Goal: Check status: Check status

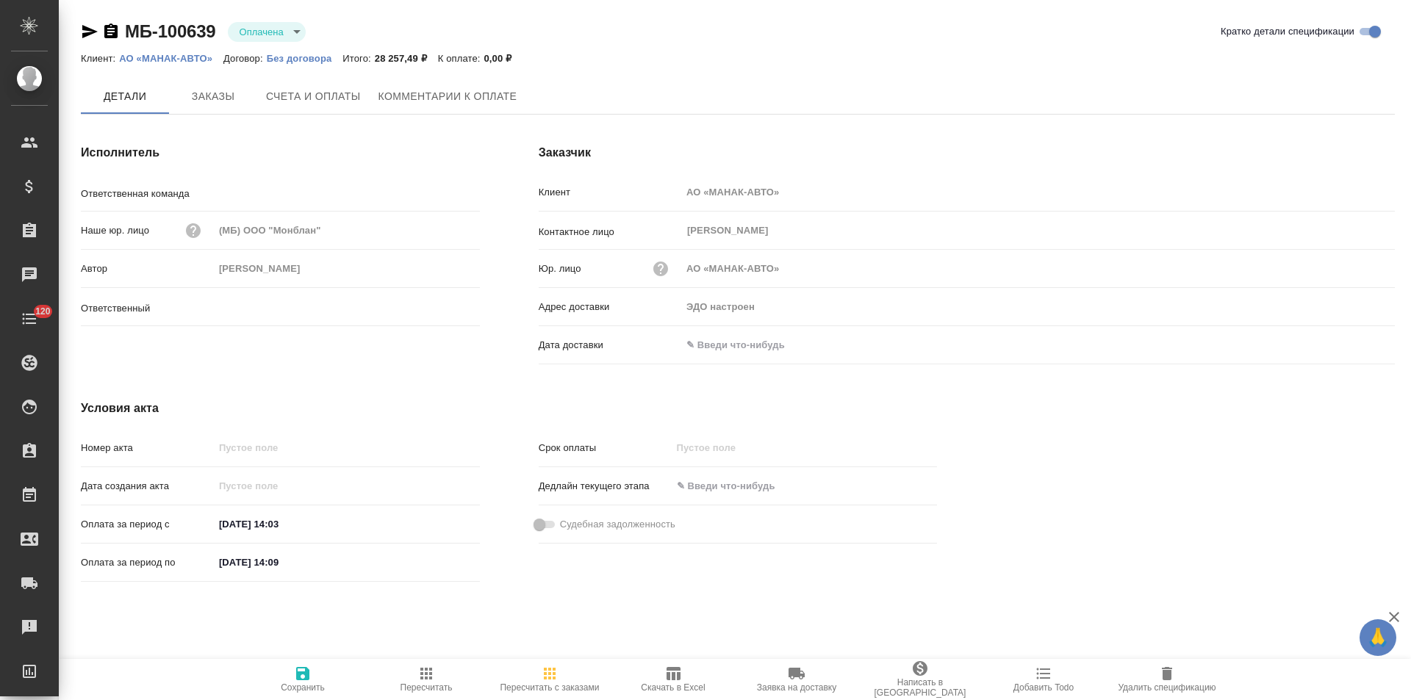
type input "[PERSON_NAME]"
click at [224, 103] on span "Заказы" at bounding box center [213, 97] width 71 height 18
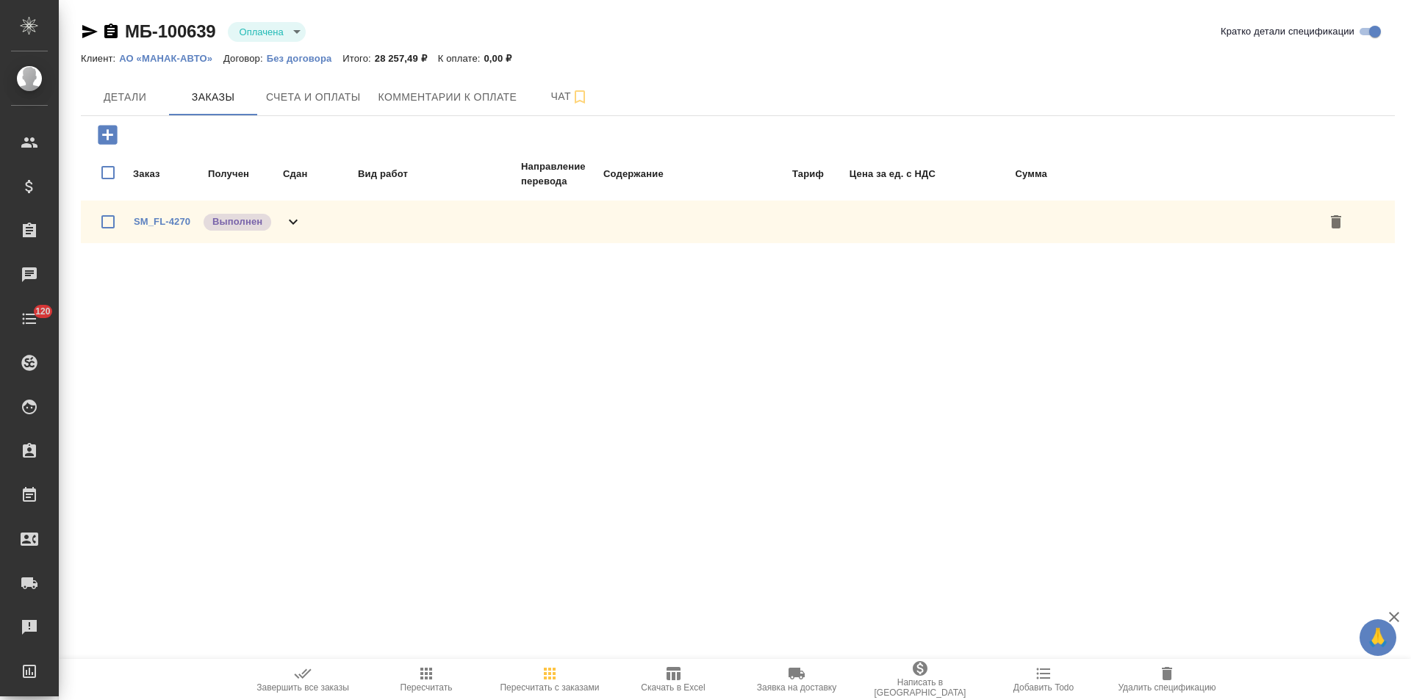
click at [290, 225] on icon at bounding box center [293, 222] width 18 height 18
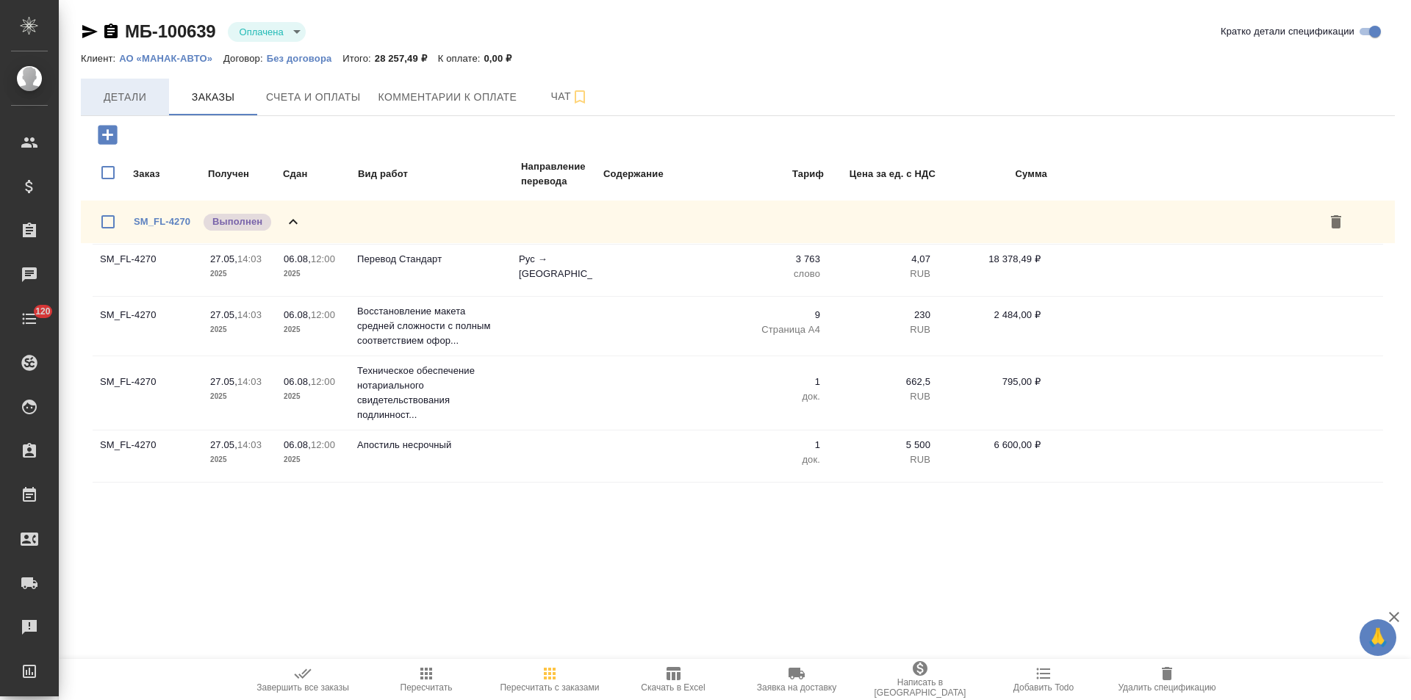
click at [133, 91] on span "Детали" at bounding box center [125, 97] width 71 height 18
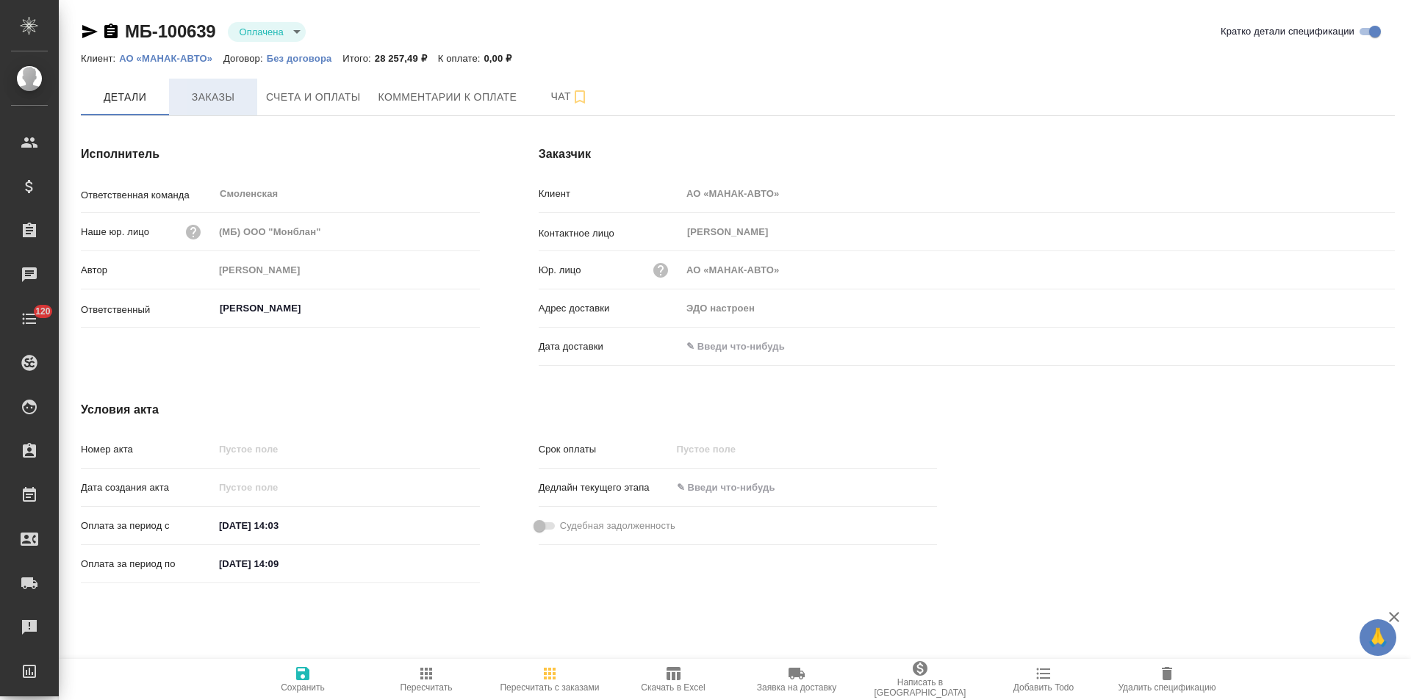
click at [228, 96] on span "Заказы" at bounding box center [213, 97] width 71 height 18
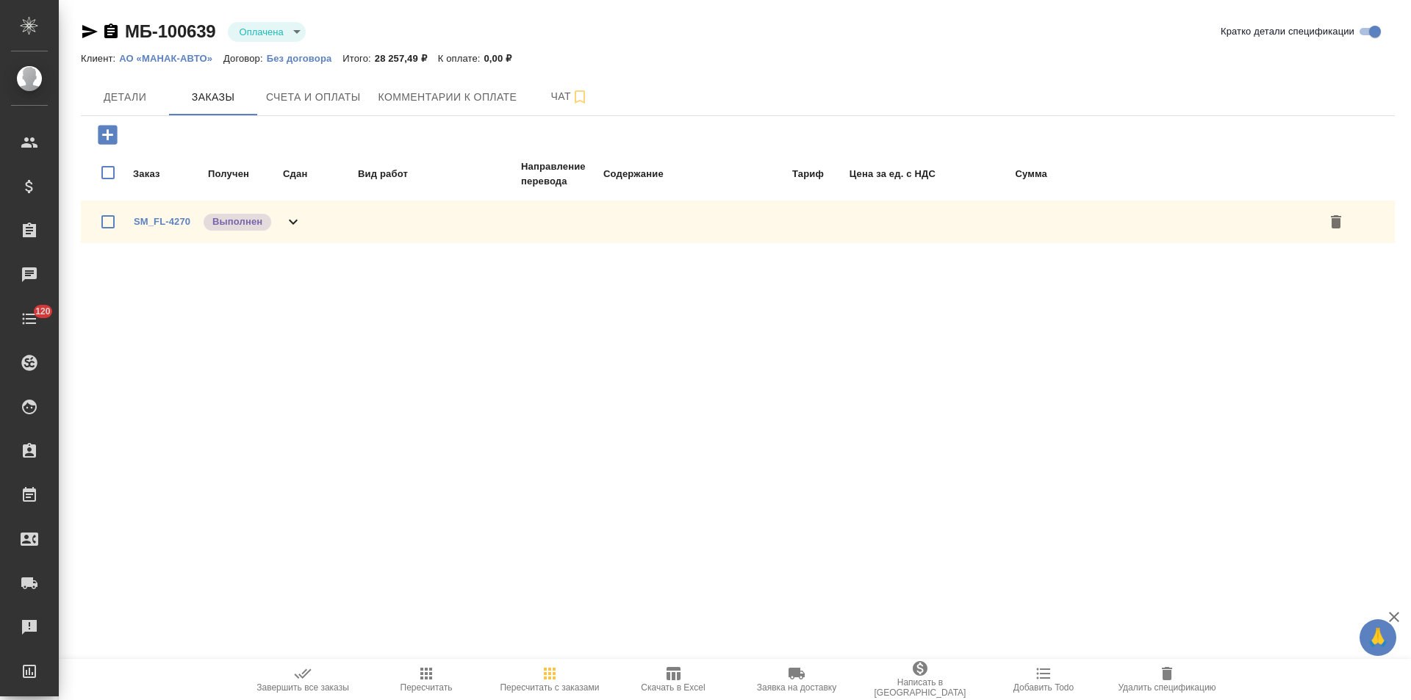
click at [306, 225] on div "SM_FL-4270 Выполнен" at bounding box center [738, 222] width 1314 height 43
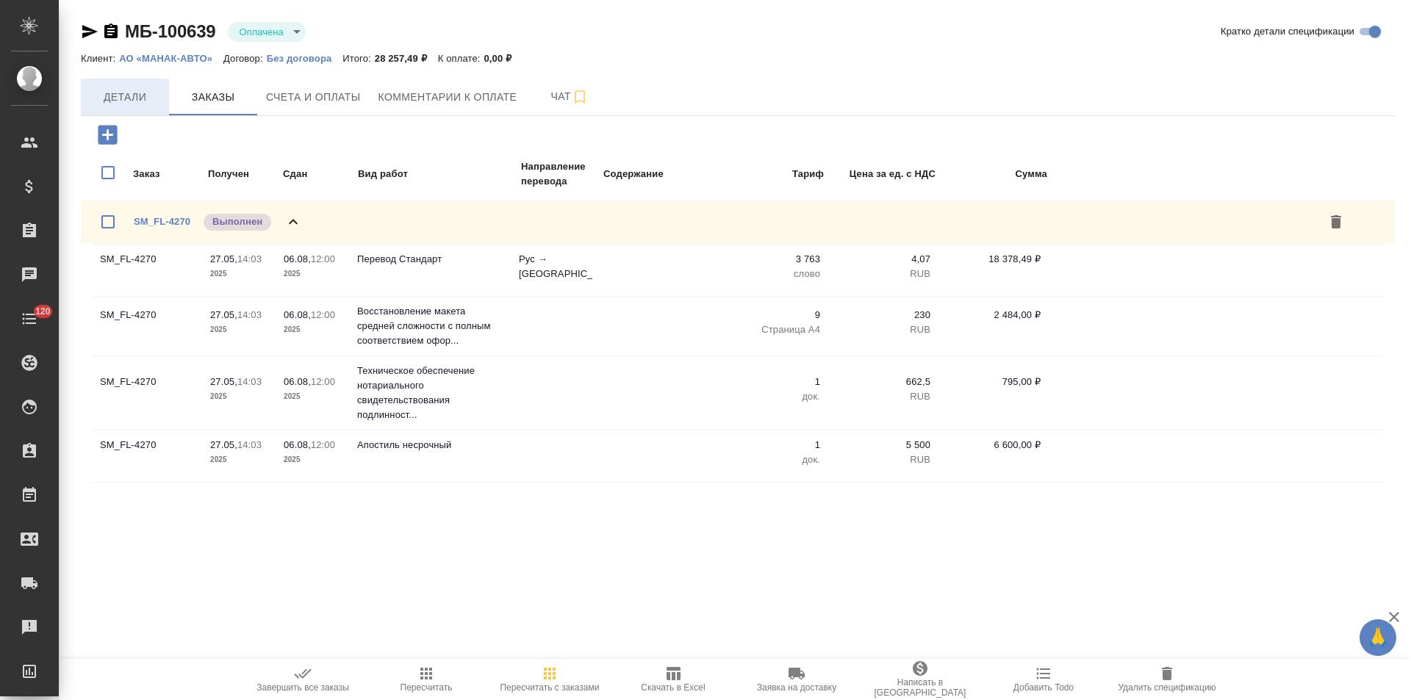
click at [109, 94] on span "Детали" at bounding box center [125, 97] width 71 height 18
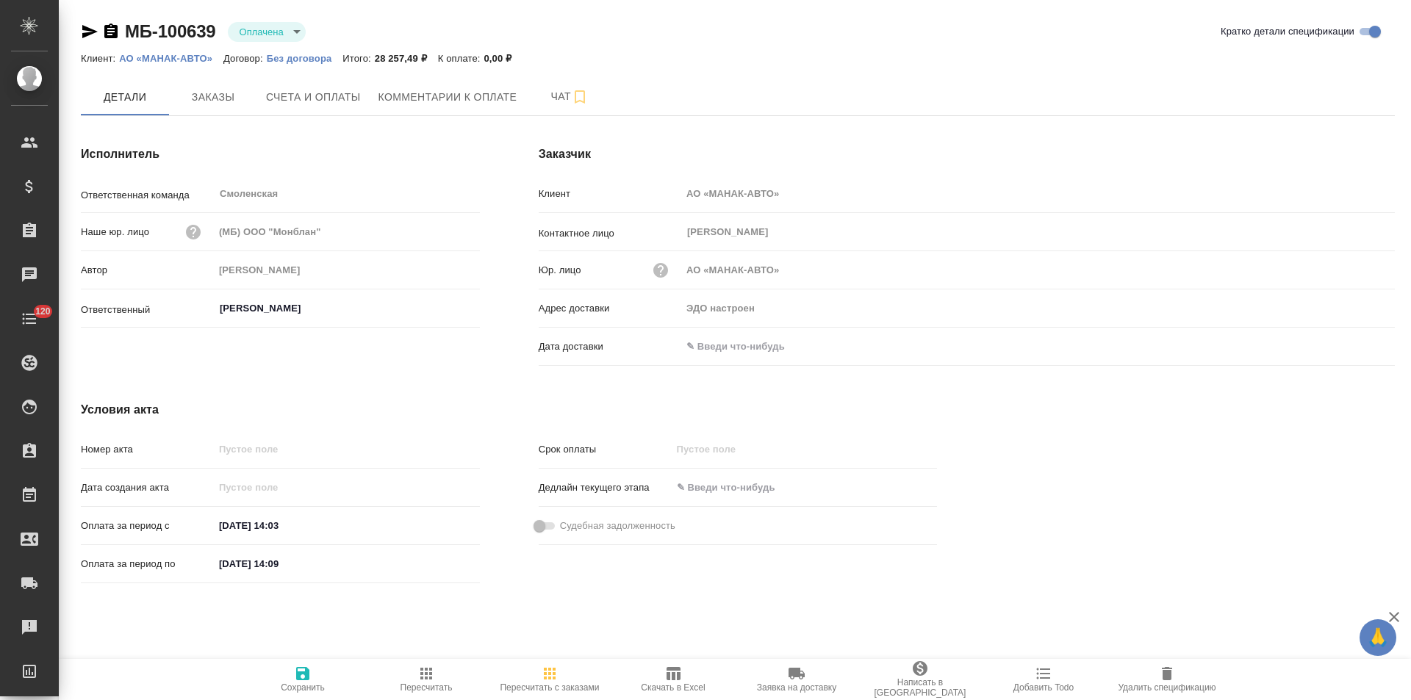
drag, startPoint x: 108, startPoint y: 29, endPoint x: 289, endPoint y: 1, distance: 182.8
click at [109, 29] on icon "button" at bounding box center [111, 32] width 18 height 18
click at [214, 101] on span "Заказы" at bounding box center [213, 96] width 71 height 18
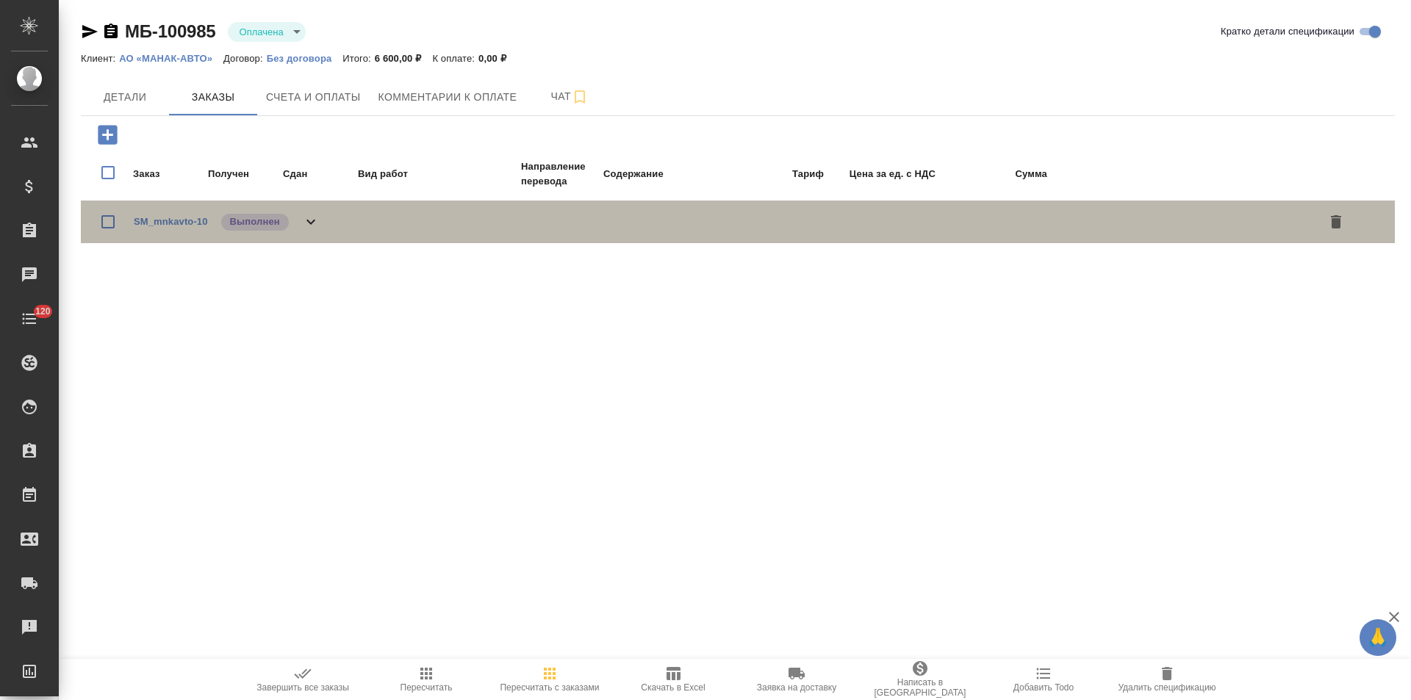
drag, startPoint x: 316, startPoint y: 220, endPoint x: 473, endPoint y: 206, distance: 157.1
click at [317, 220] on icon at bounding box center [311, 222] width 18 height 18
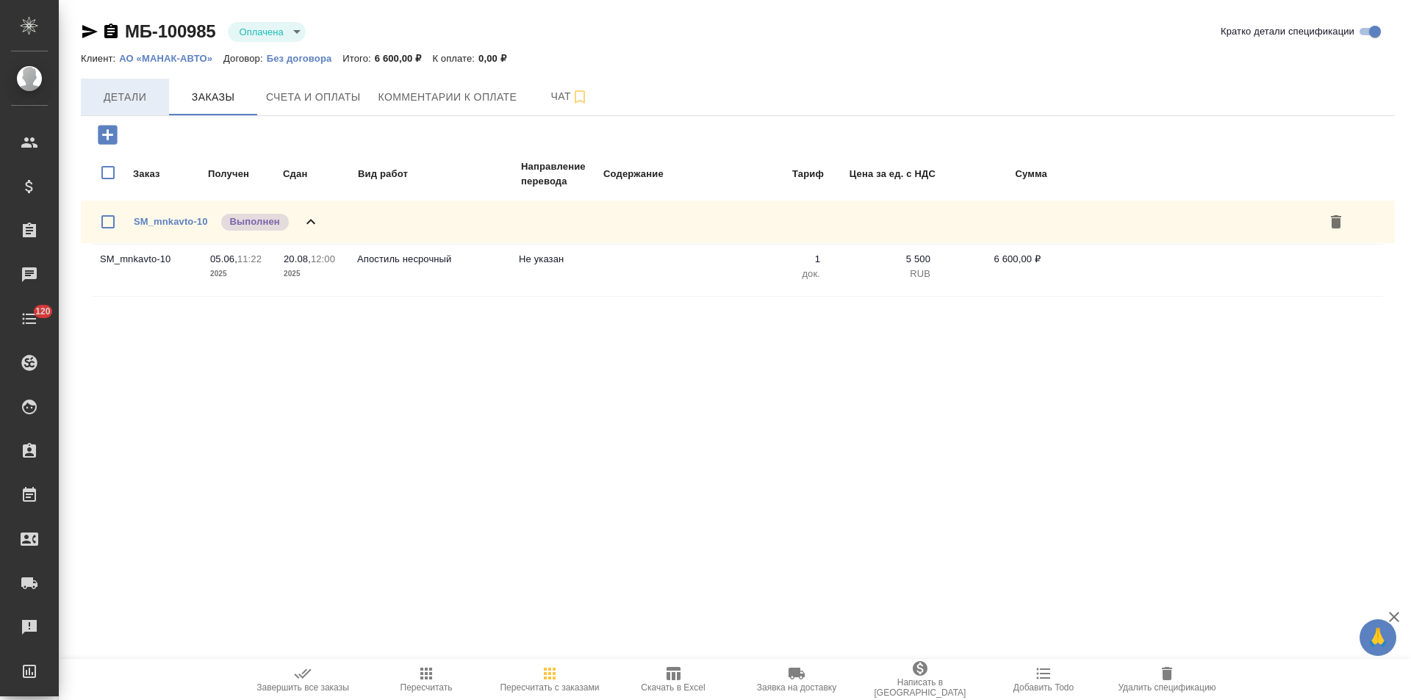
click at [148, 93] on span "Детали" at bounding box center [125, 97] width 71 height 18
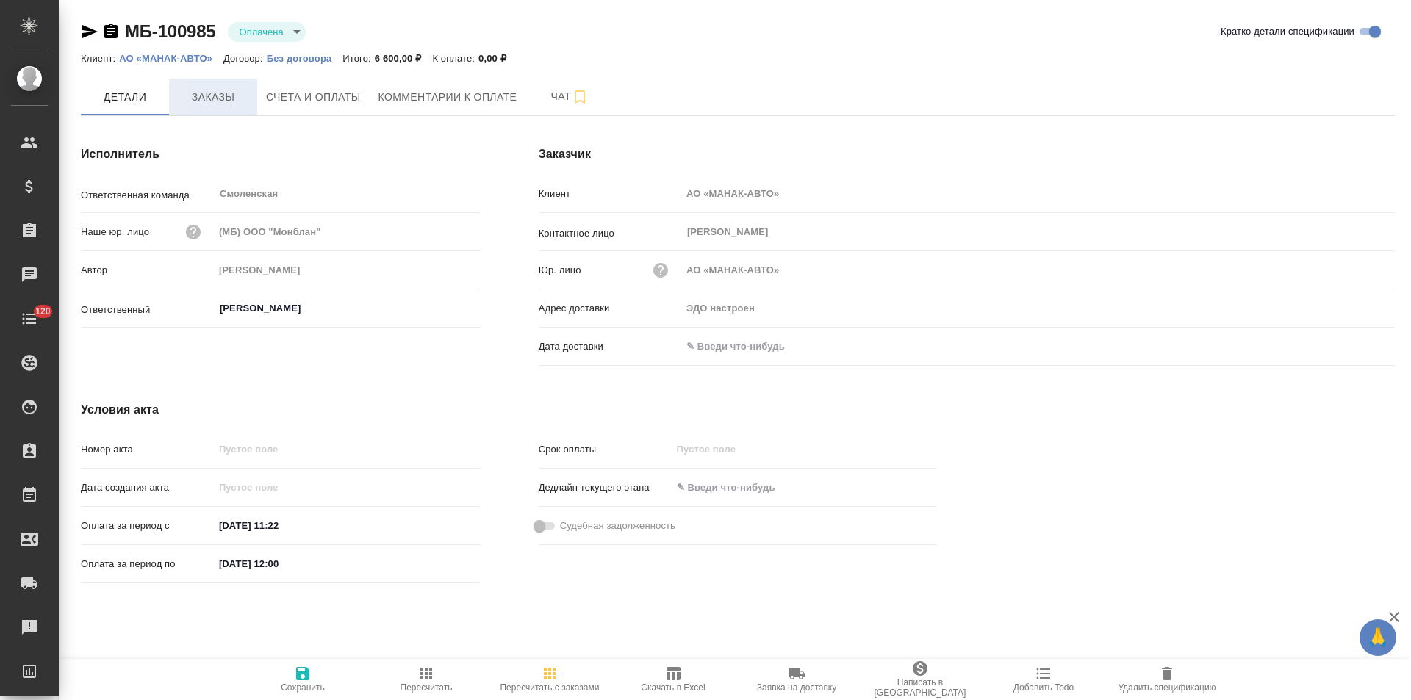
click at [210, 103] on span "Заказы" at bounding box center [213, 97] width 71 height 18
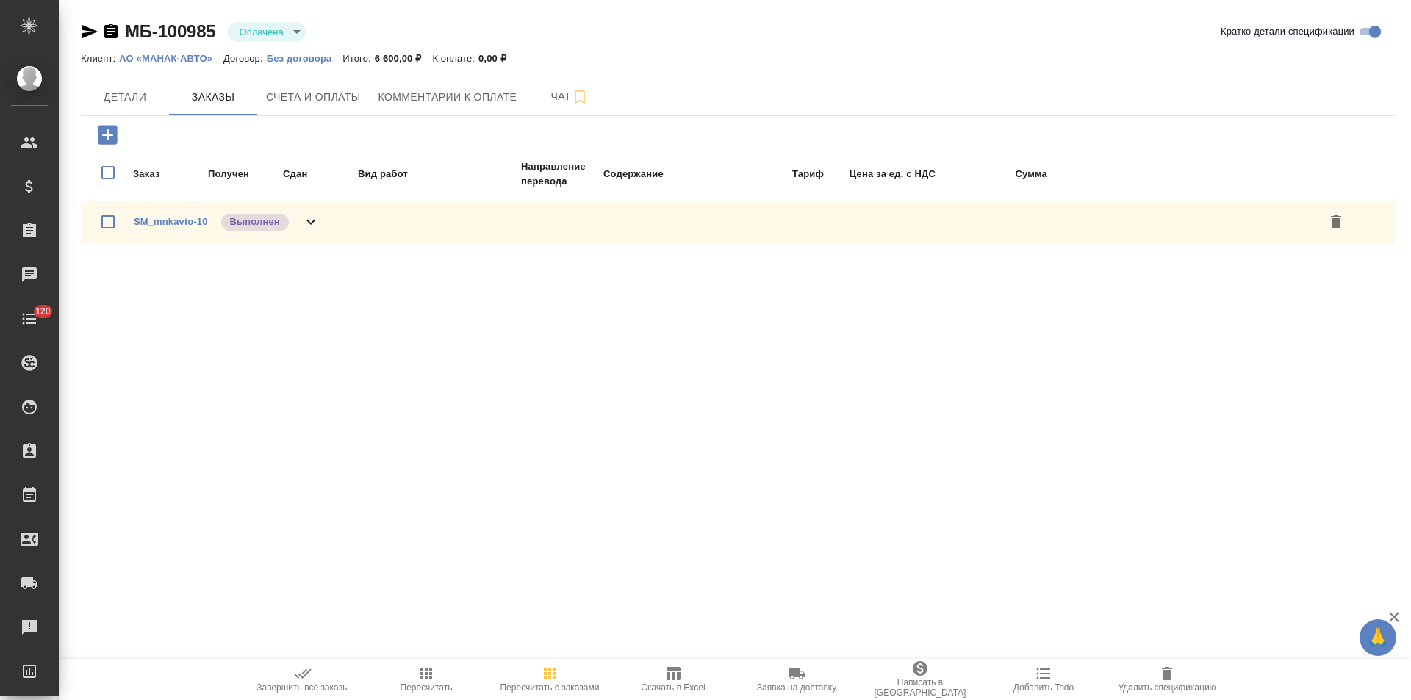
click at [325, 221] on div "SM_mnkavto-10 Выполнен" at bounding box center [738, 222] width 1314 height 43
drag, startPoint x: 121, startPoint y: 97, endPoint x: 134, endPoint y: 96, distance: 14.0
click at [126, 96] on span "Детали" at bounding box center [125, 97] width 71 height 18
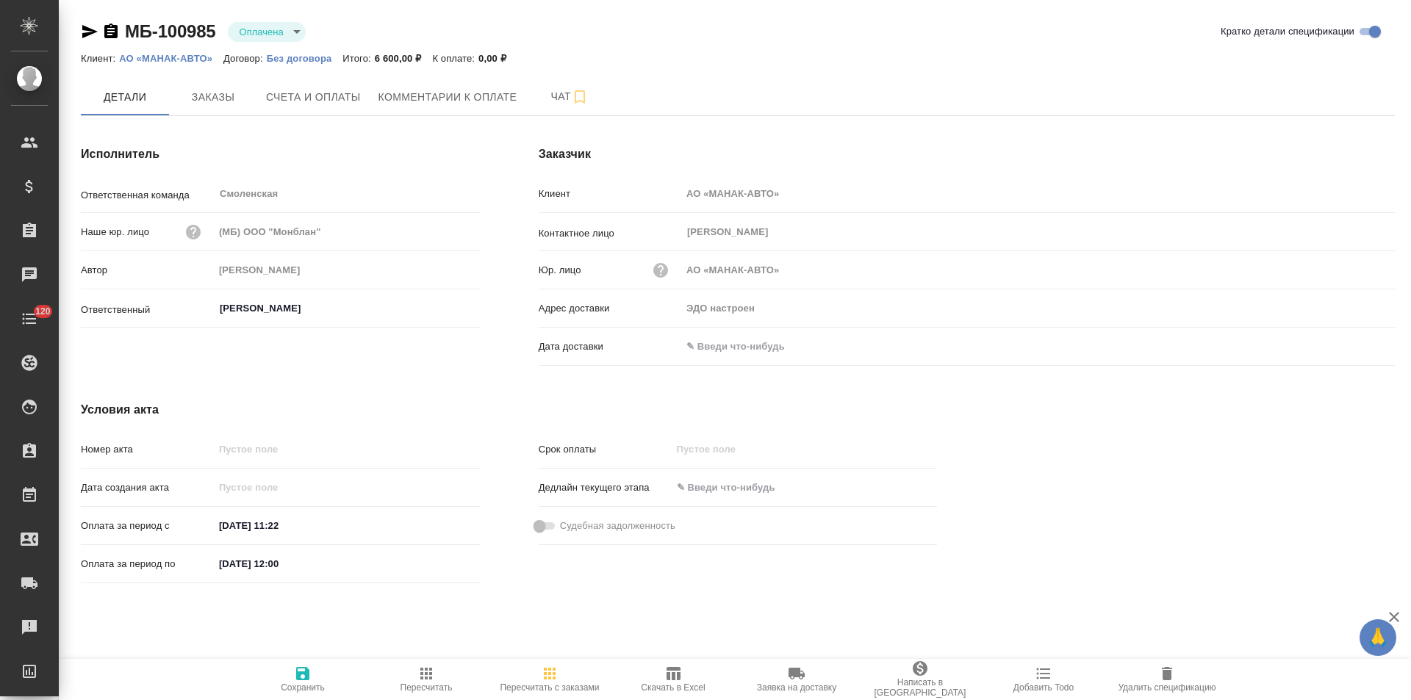
drag, startPoint x: 114, startPoint y: 33, endPoint x: 134, endPoint y: 33, distance: 19.8
click at [115, 33] on icon "button" at bounding box center [110, 31] width 13 height 15
click at [240, 97] on span "Заказы" at bounding box center [213, 97] width 71 height 18
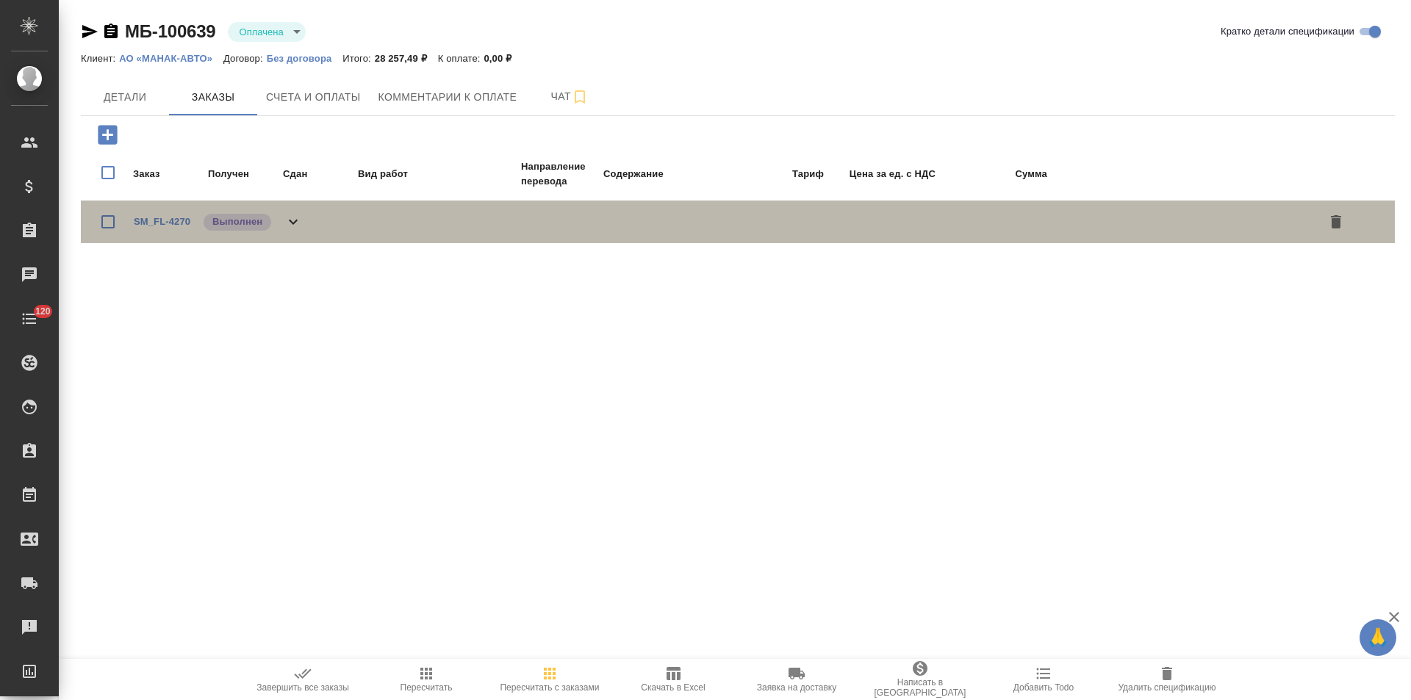
click at [291, 215] on icon at bounding box center [293, 222] width 18 height 18
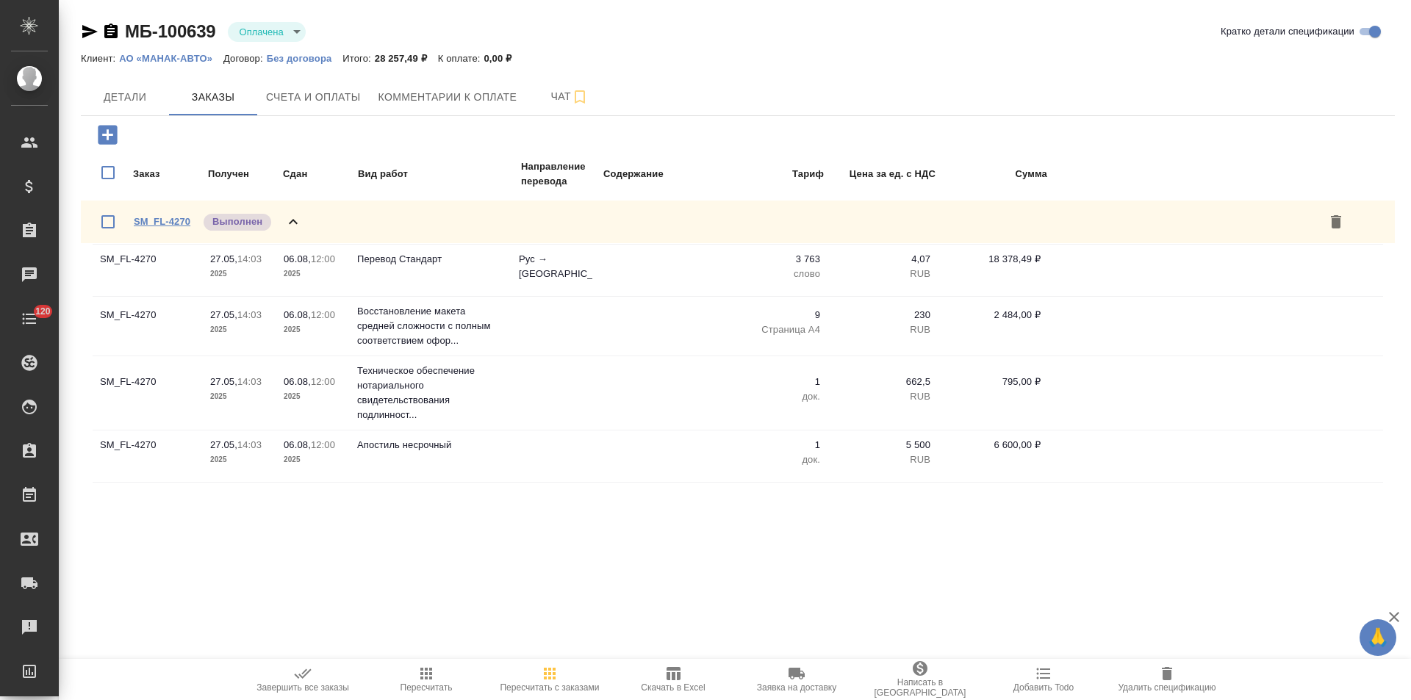
click at [179, 218] on link "SM_FL-4270" at bounding box center [162, 221] width 57 height 11
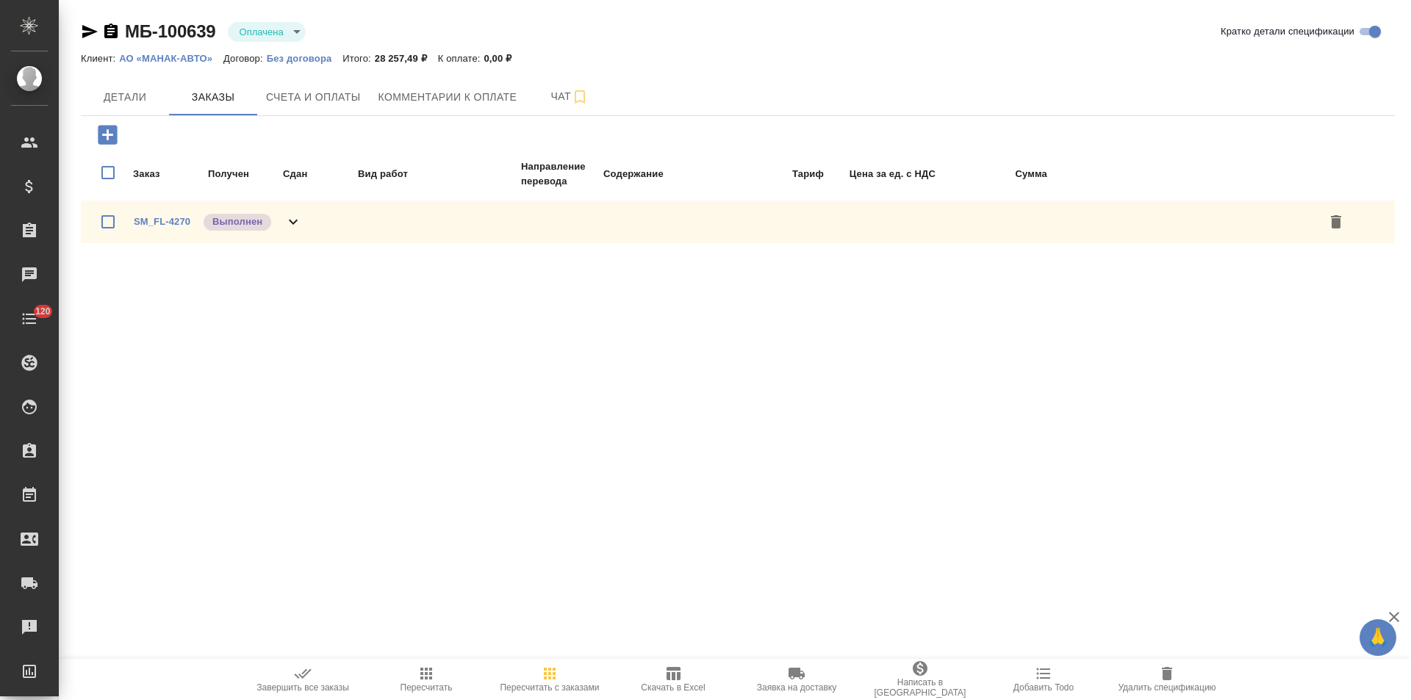
click at [296, 218] on icon at bounding box center [293, 222] width 18 height 18
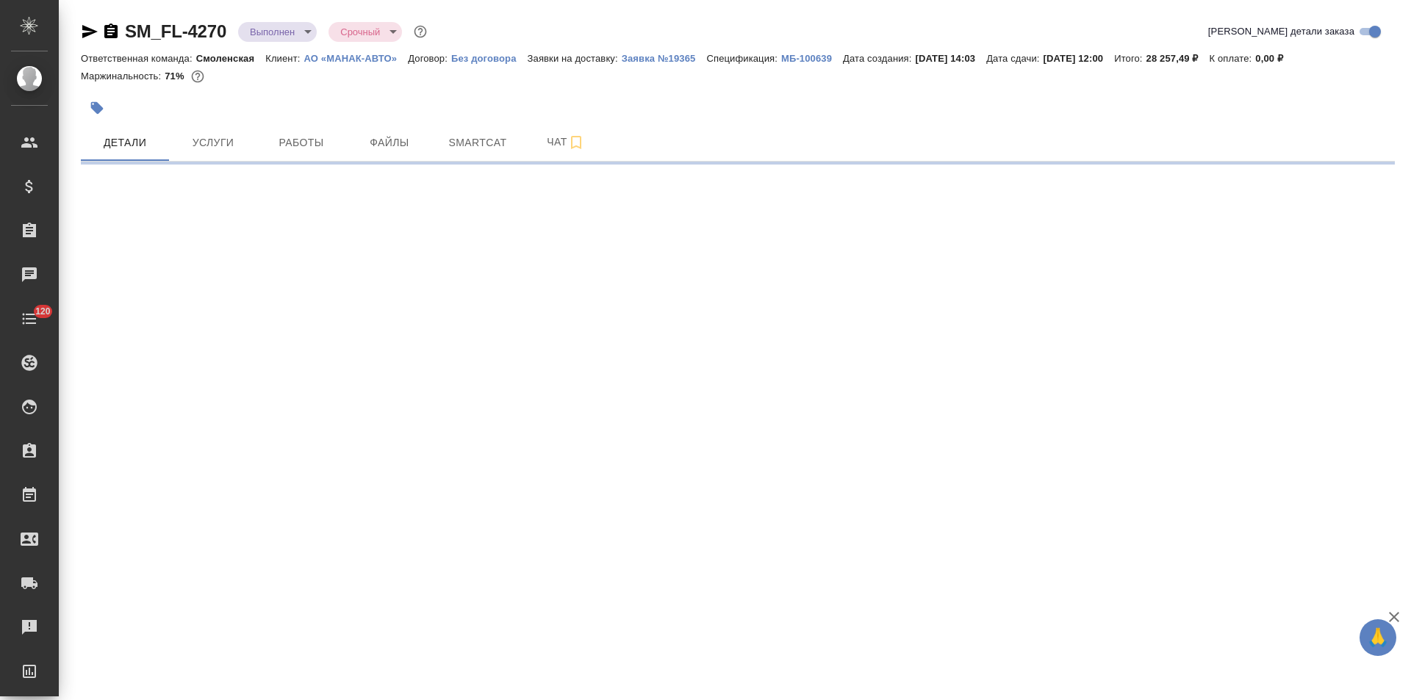
select select "RU"
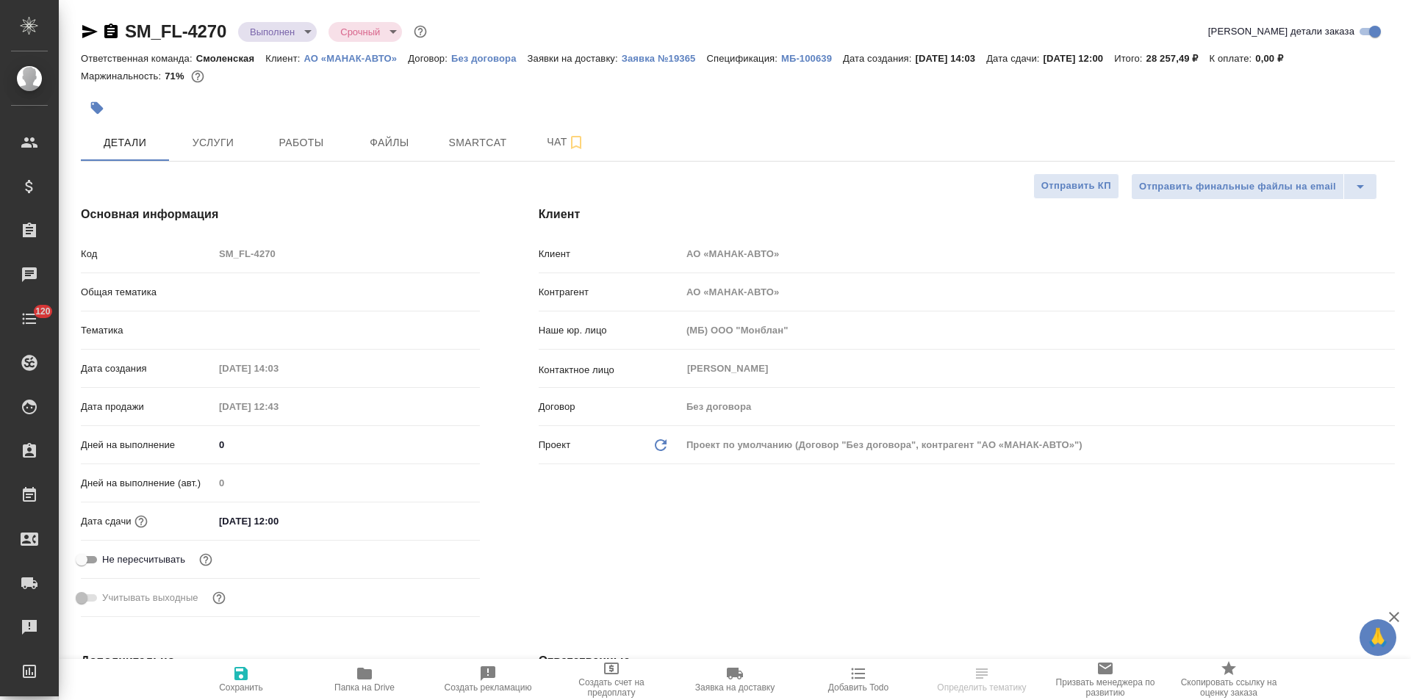
type textarea "x"
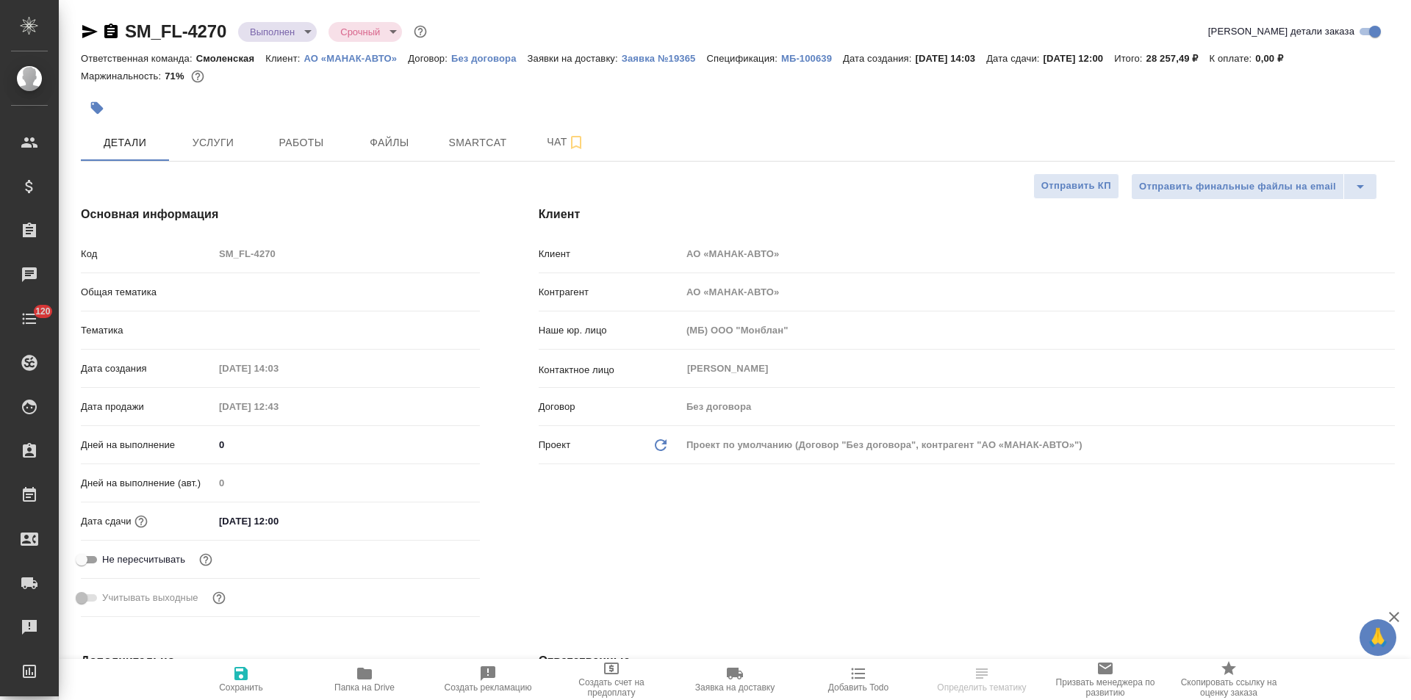
type textarea "x"
select select "RU"
type textarea "x"
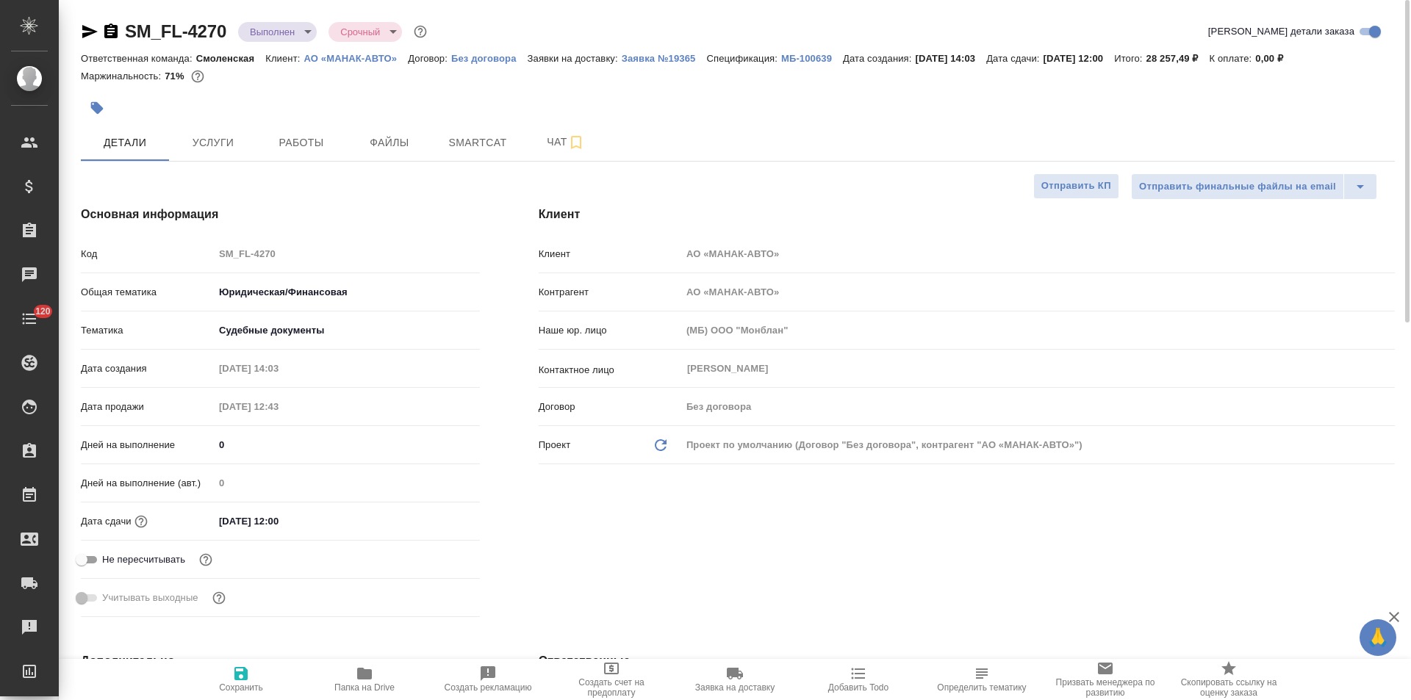
type textarea "x"
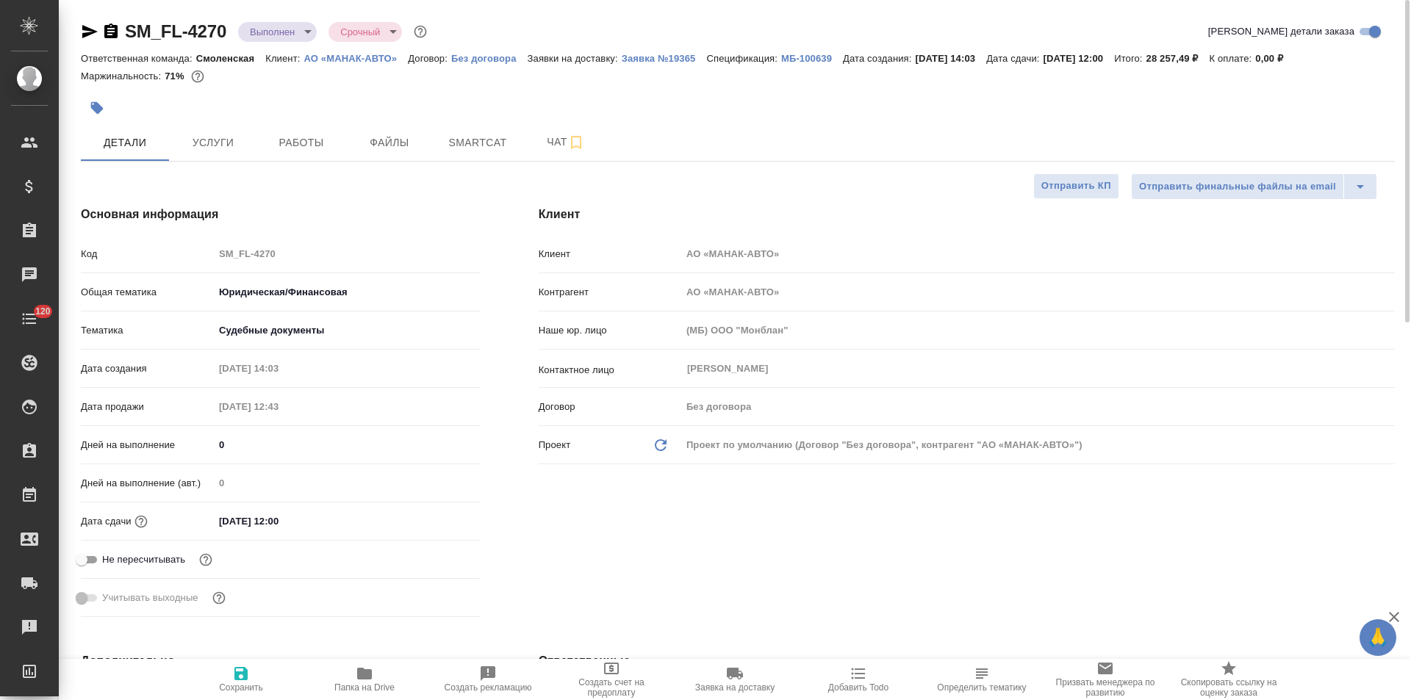
type textarea "x"
click at [112, 28] on icon "button" at bounding box center [110, 31] width 13 height 15
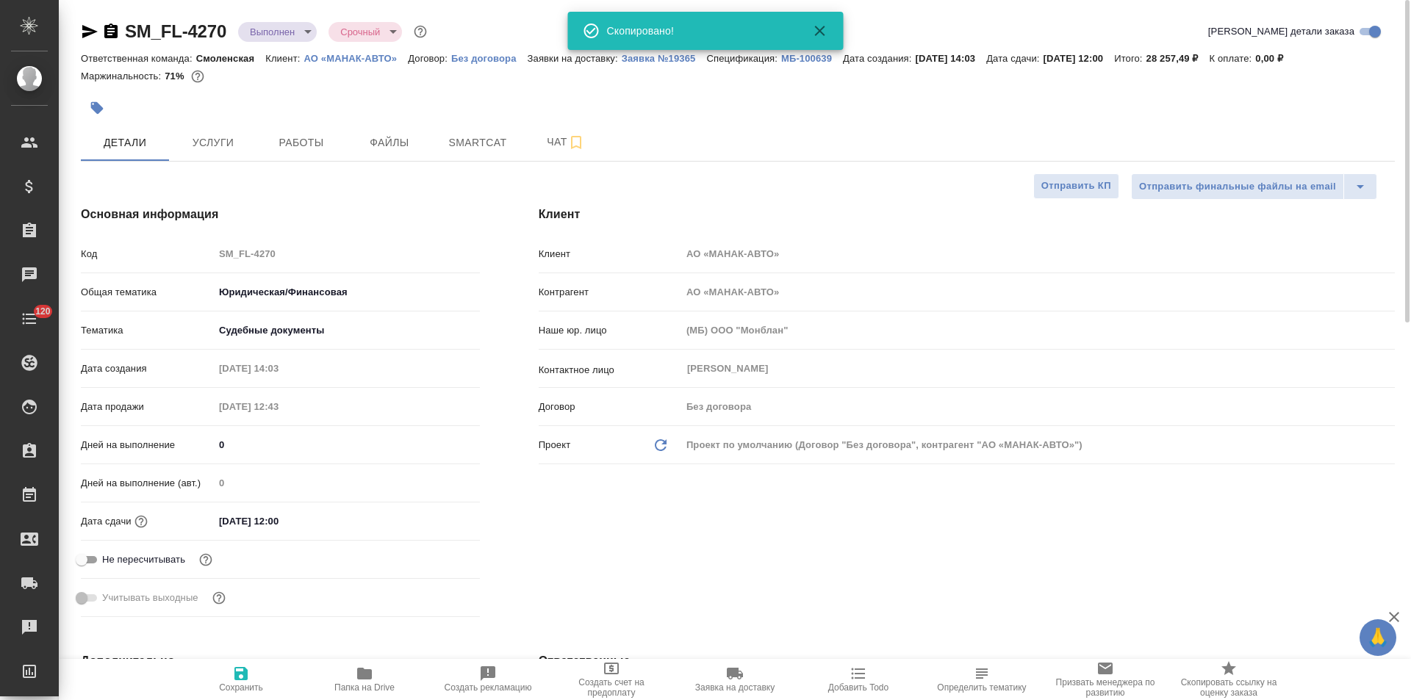
type textarea "x"
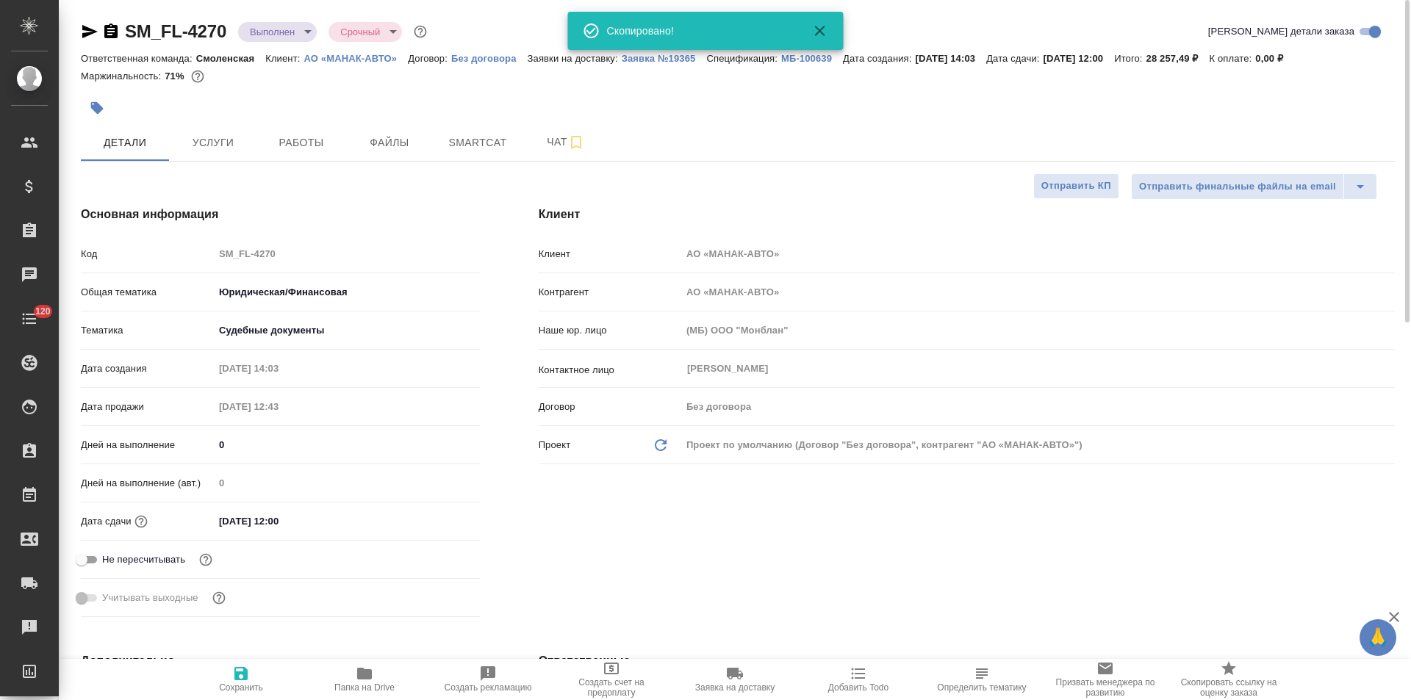
type textarea "x"
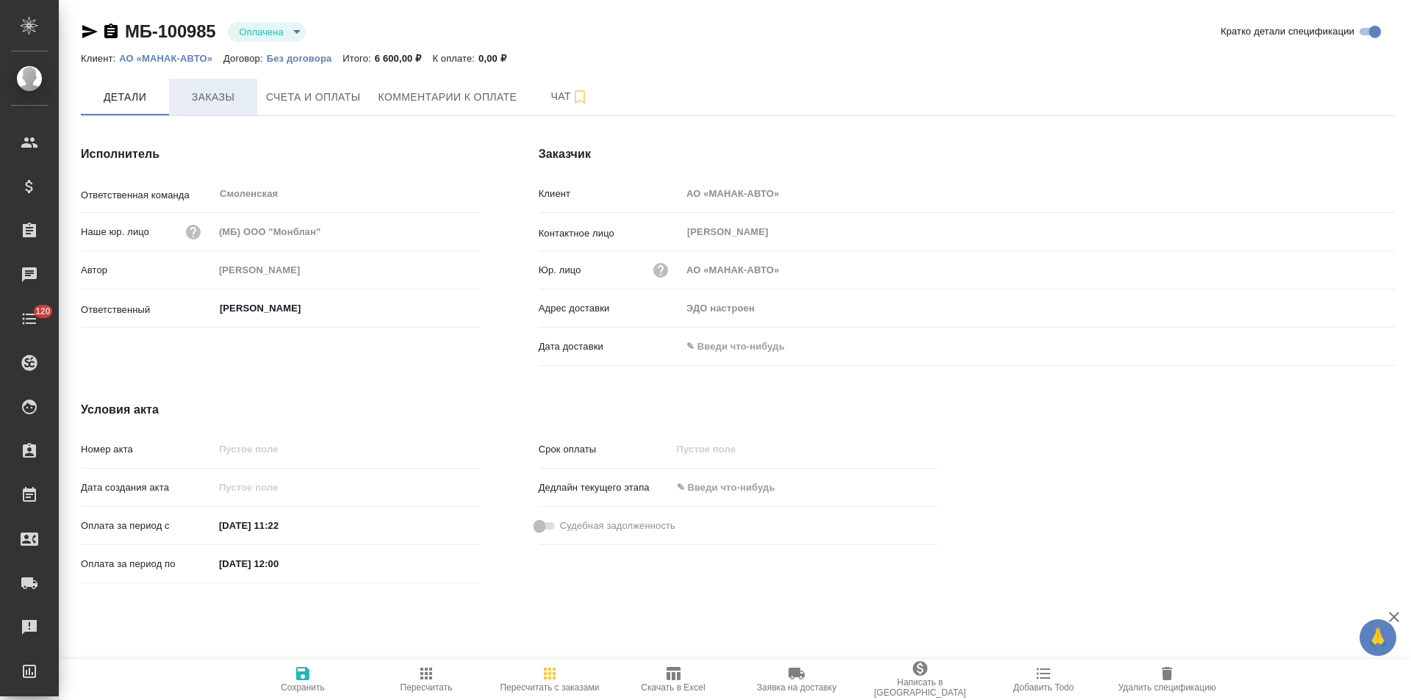
click at [231, 97] on span "Заказы" at bounding box center [213, 97] width 71 height 18
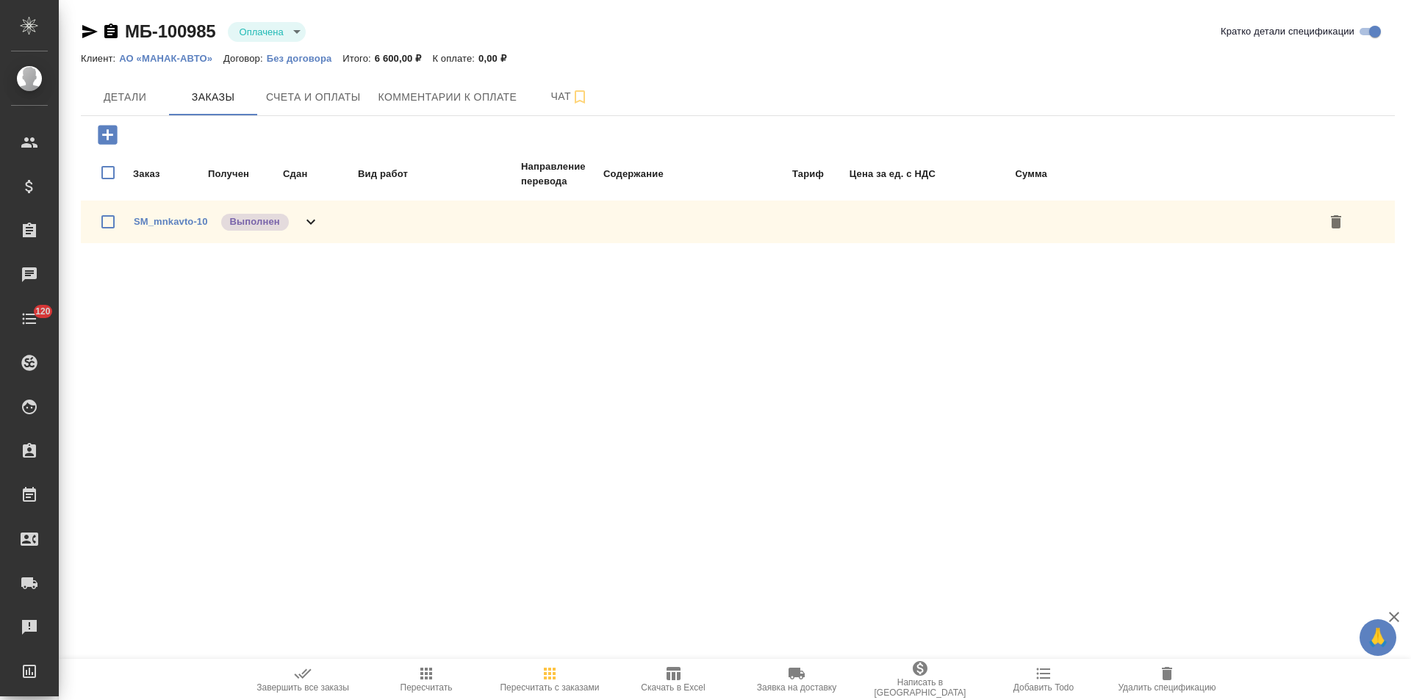
click at [313, 220] on icon at bounding box center [310, 222] width 9 height 5
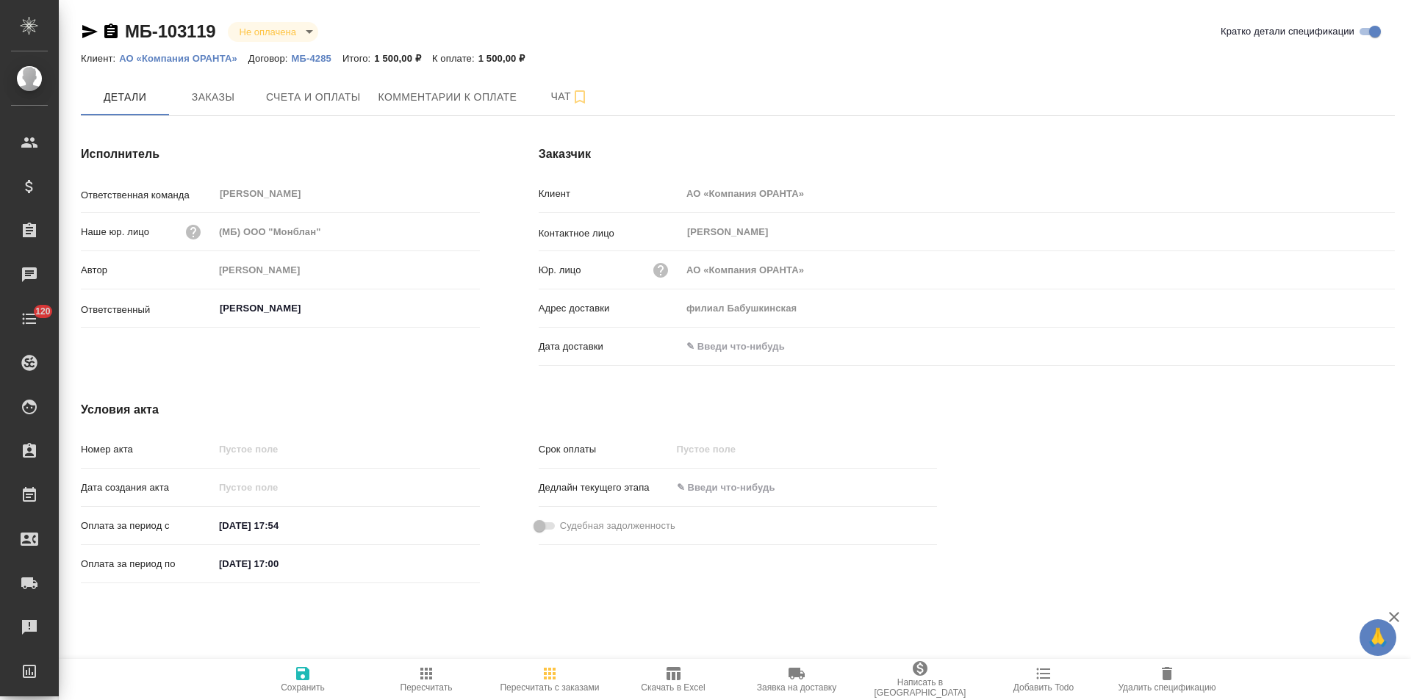
click at [315, 57] on p "МБ-4285" at bounding box center [317, 58] width 51 height 11
click at [240, 107] on button "Заказы" at bounding box center [213, 97] width 88 height 37
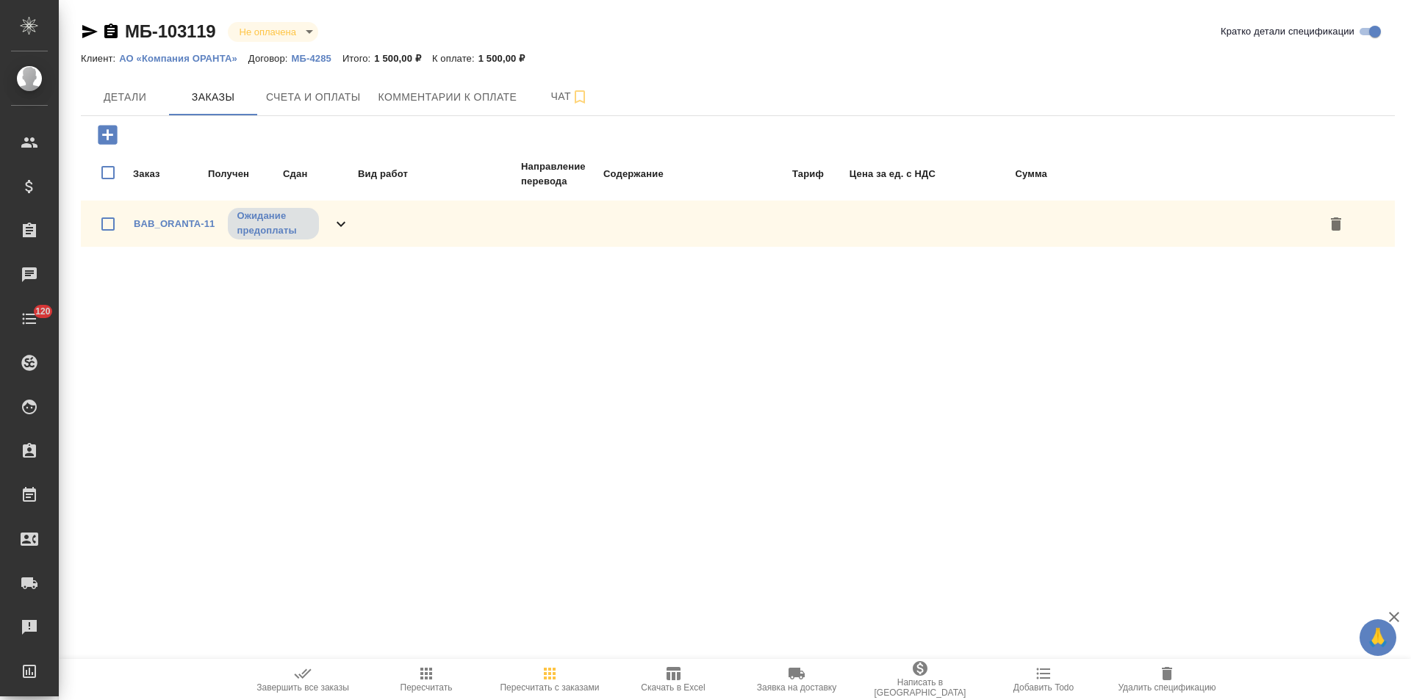
click at [368, 229] on div "BAB_ORANTA-11 Ожидание предоплаты" at bounding box center [738, 224] width 1314 height 46
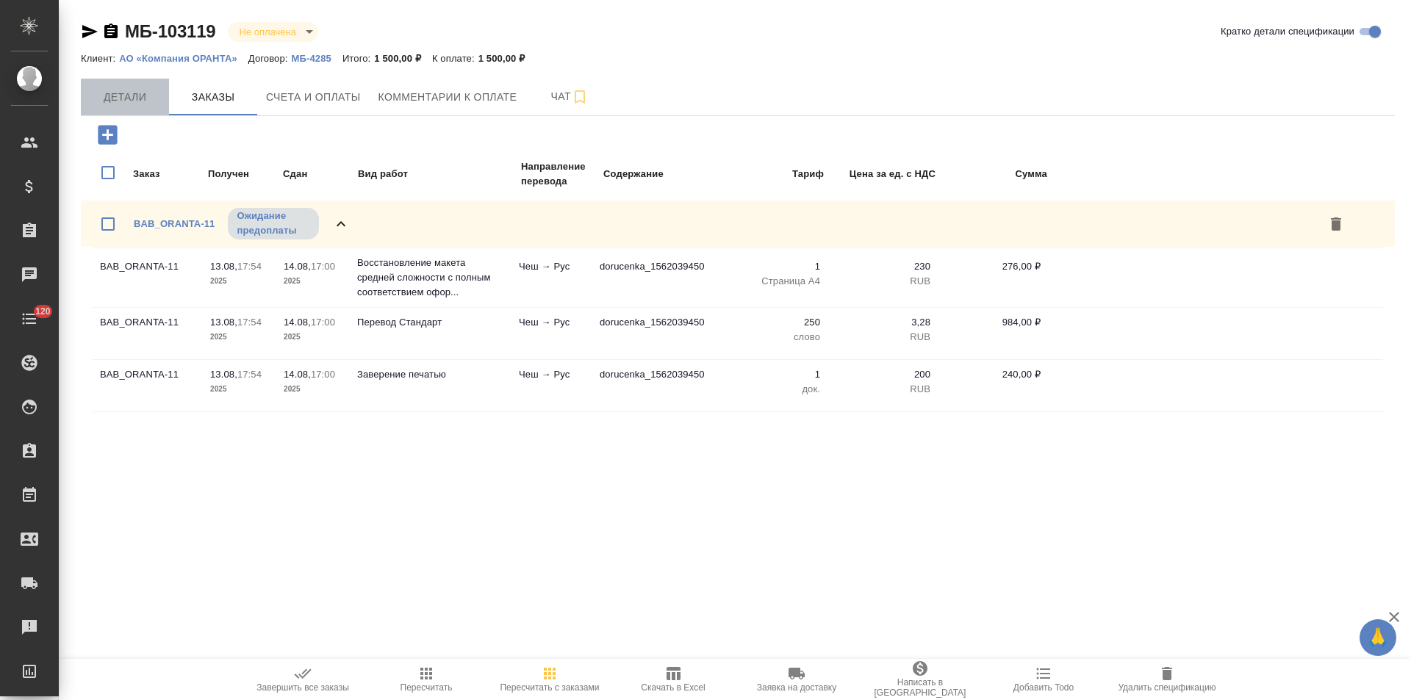
click at [143, 108] on button "Детали" at bounding box center [125, 97] width 88 height 37
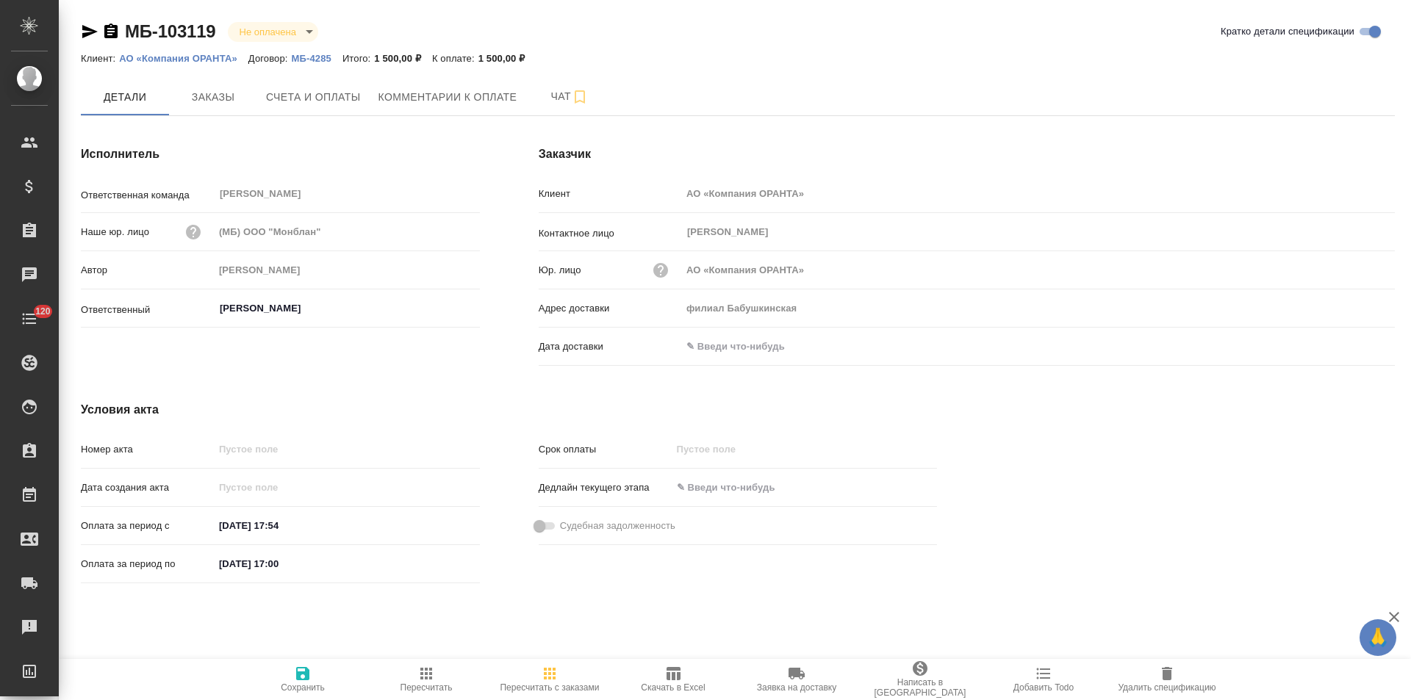
click at [107, 38] on icon "button" at bounding box center [110, 31] width 13 height 15
click at [311, 111] on button "Счета и оплаты" at bounding box center [313, 97] width 112 height 37
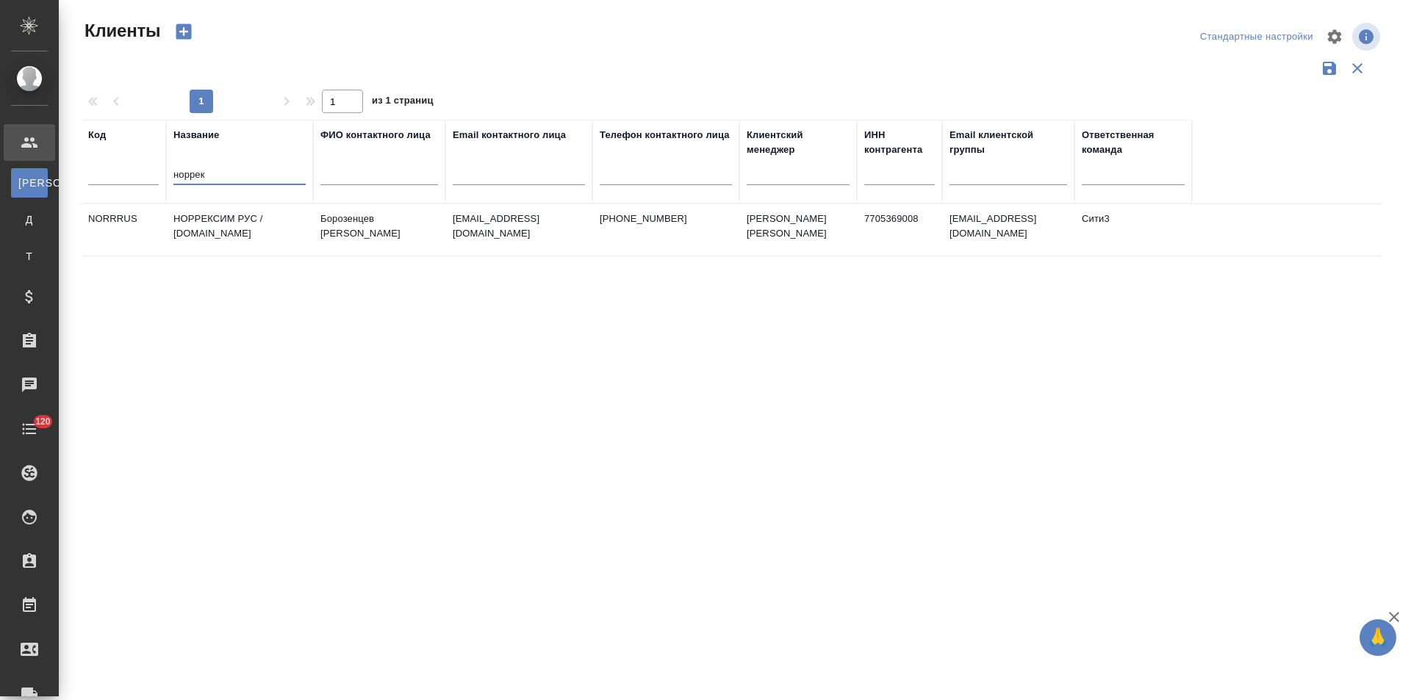
select select "RU"
drag, startPoint x: 226, startPoint y: 168, endPoint x: 151, endPoint y: 157, distance: 75.8
click at [151, 157] on tr "Код Название норрек ФИО контактного лица Email контактного лица Телефон контакт…" at bounding box center [636, 162] width 1111 height 84
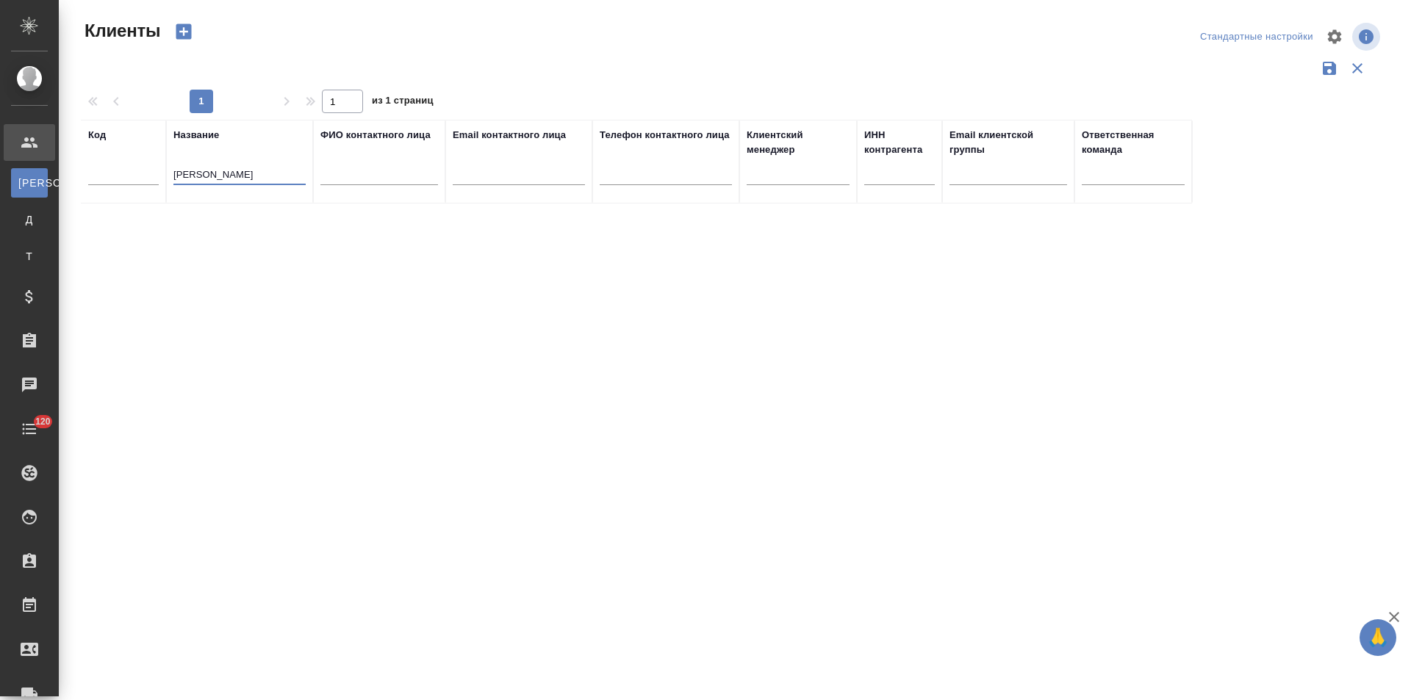
drag, startPoint x: 216, startPoint y: 175, endPoint x: 134, endPoint y: 181, distance: 82.5
click at [134, 181] on tr "Код Название алистер ФИО контактного лица Email контактного лица Телефон контак…" at bounding box center [636, 162] width 1111 height 84
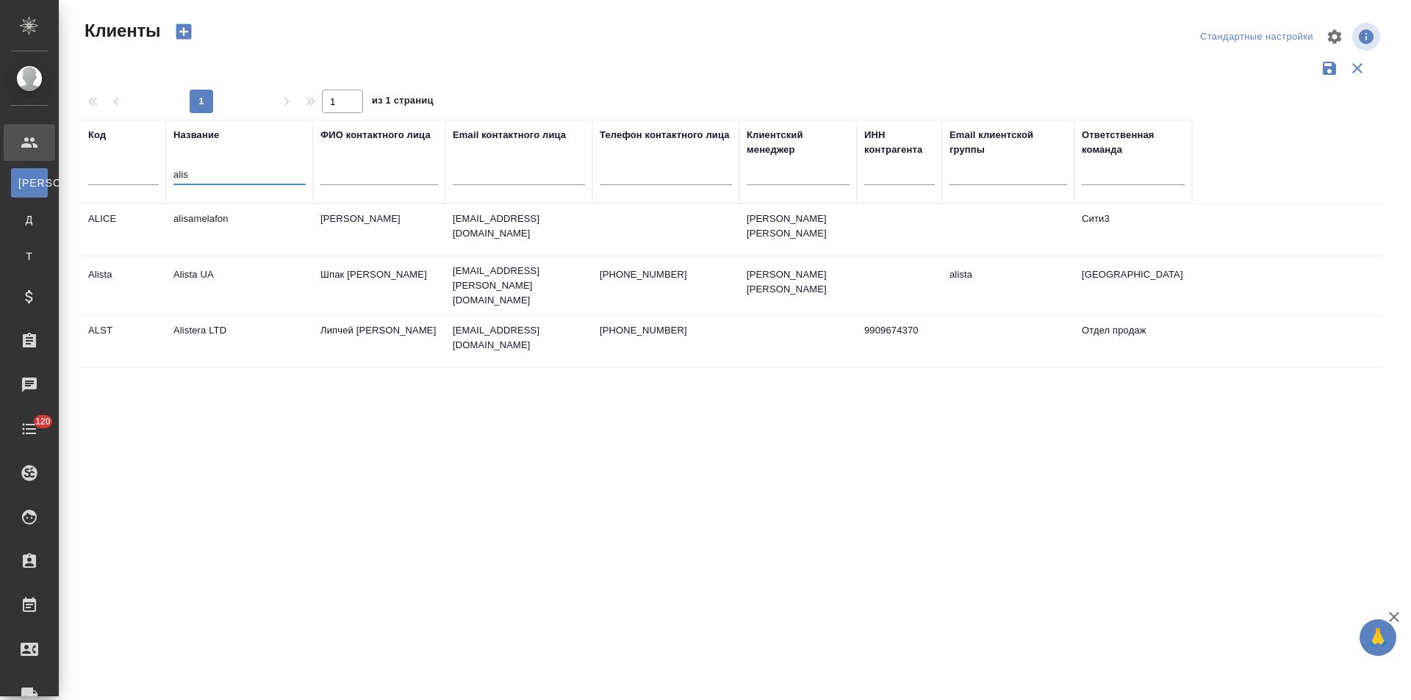
type input "alis"
click at [275, 256] on td "Alistera LTD" at bounding box center [239, 229] width 147 height 51
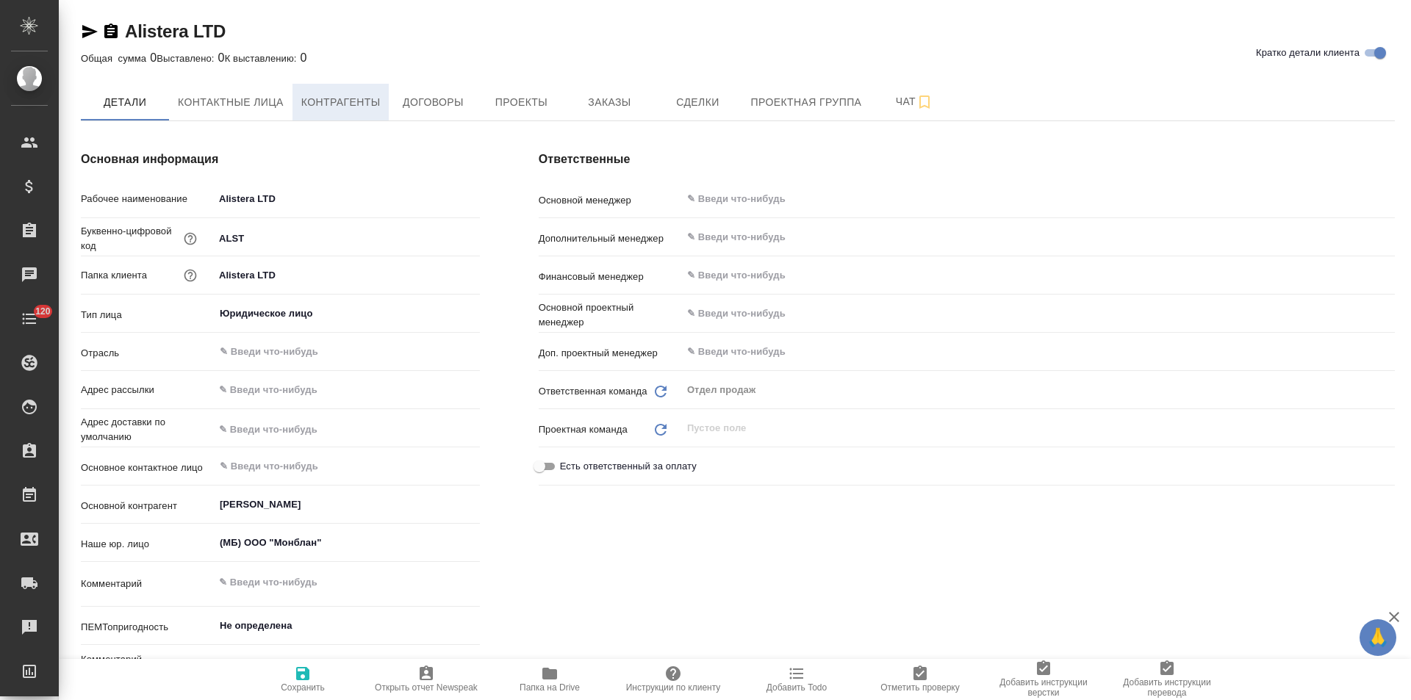
click at [343, 104] on span "Контрагенты" at bounding box center [340, 102] width 79 height 18
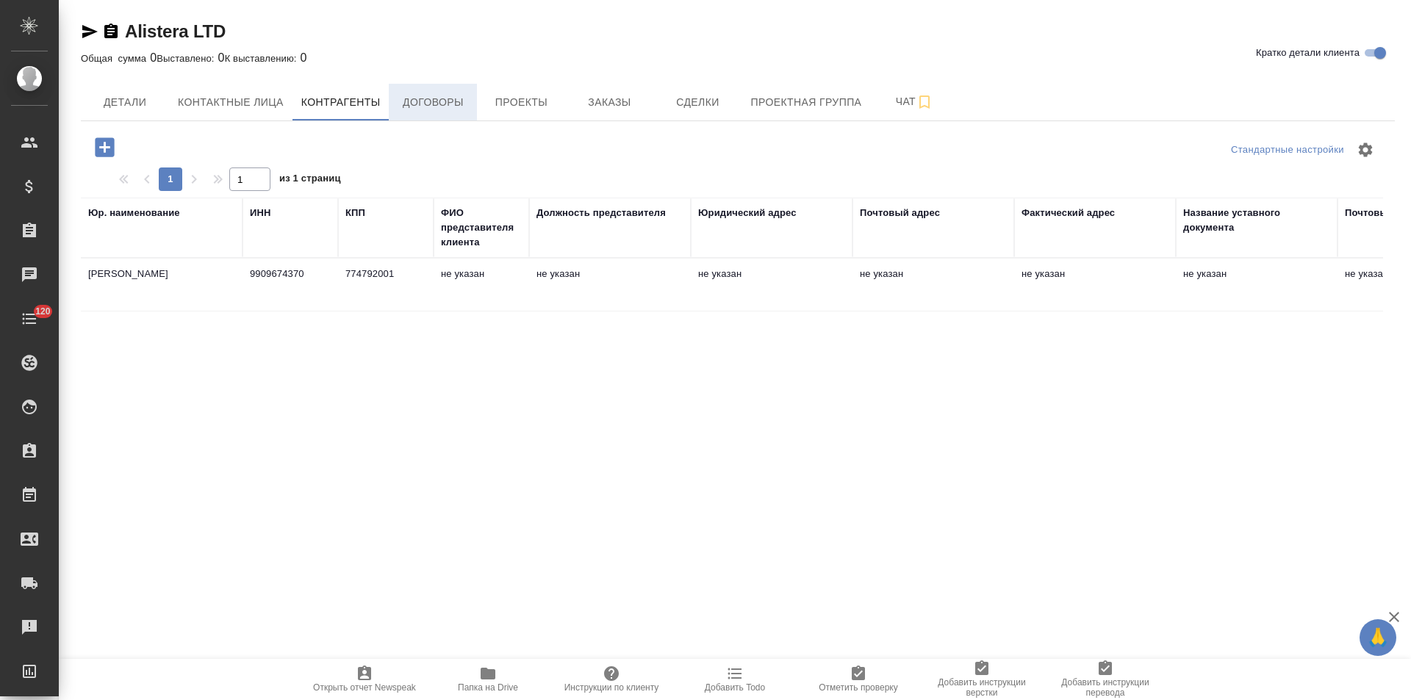
click at [455, 102] on span "Договоры" at bounding box center [433, 102] width 71 height 18
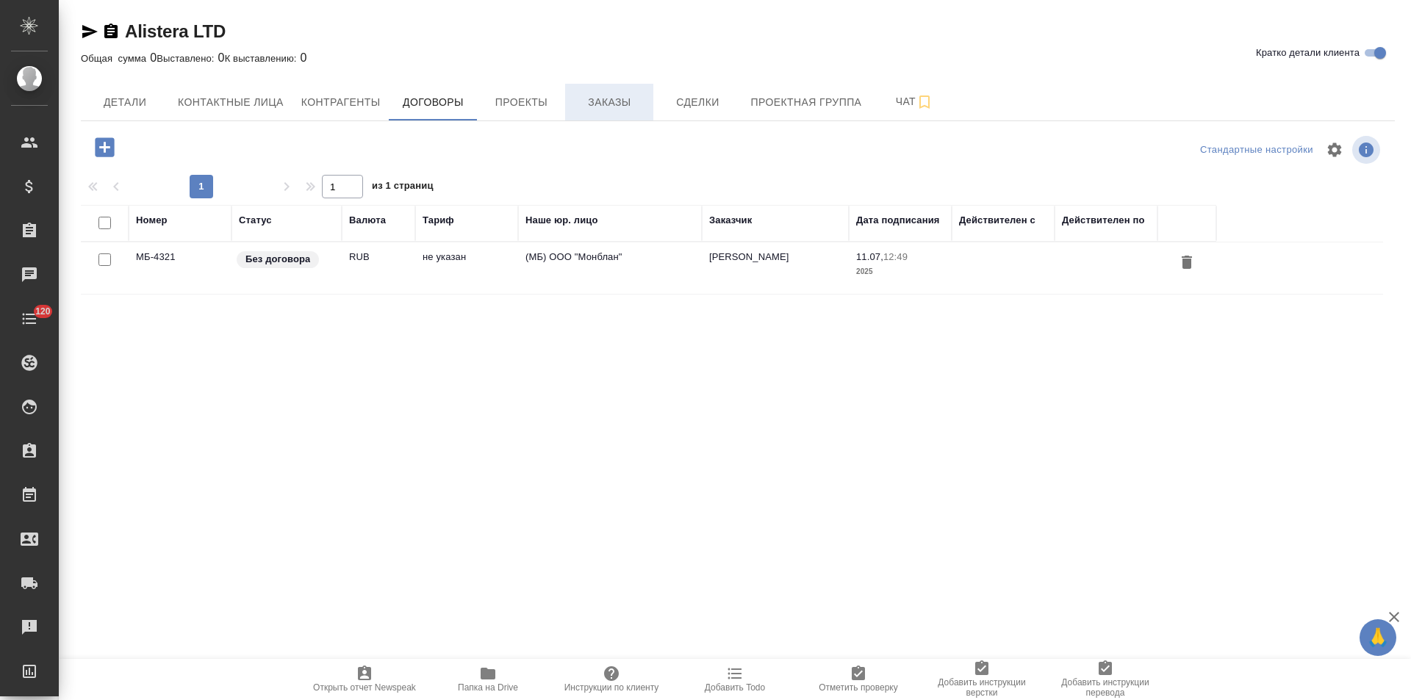
click at [592, 116] on button "Заказы" at bounding box center [609, 102] width 88 height 37
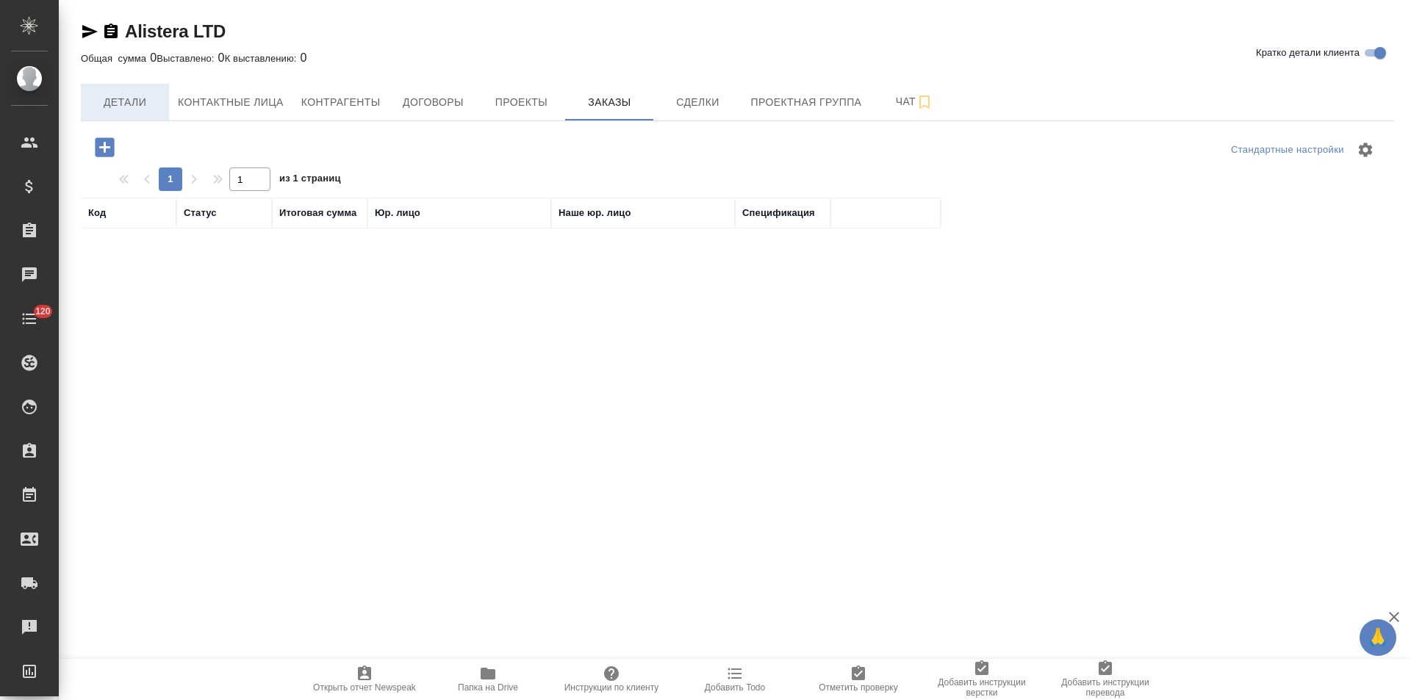
click at [105, 108] on span "Детали" at bounding box center [125, 102] width 71 height 18
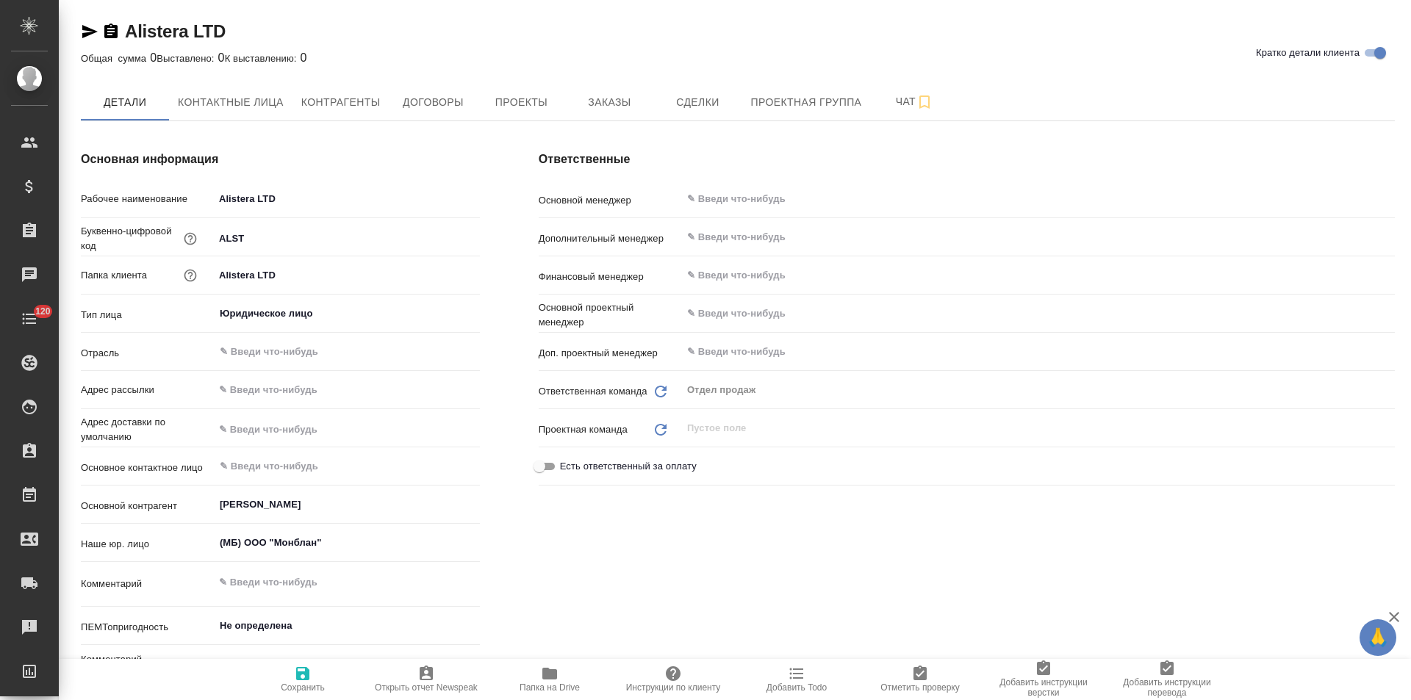
type textarea "x"
click at [345, 100] on span "Контрагенты" at bounding box center [340, 102] width 79 height 18
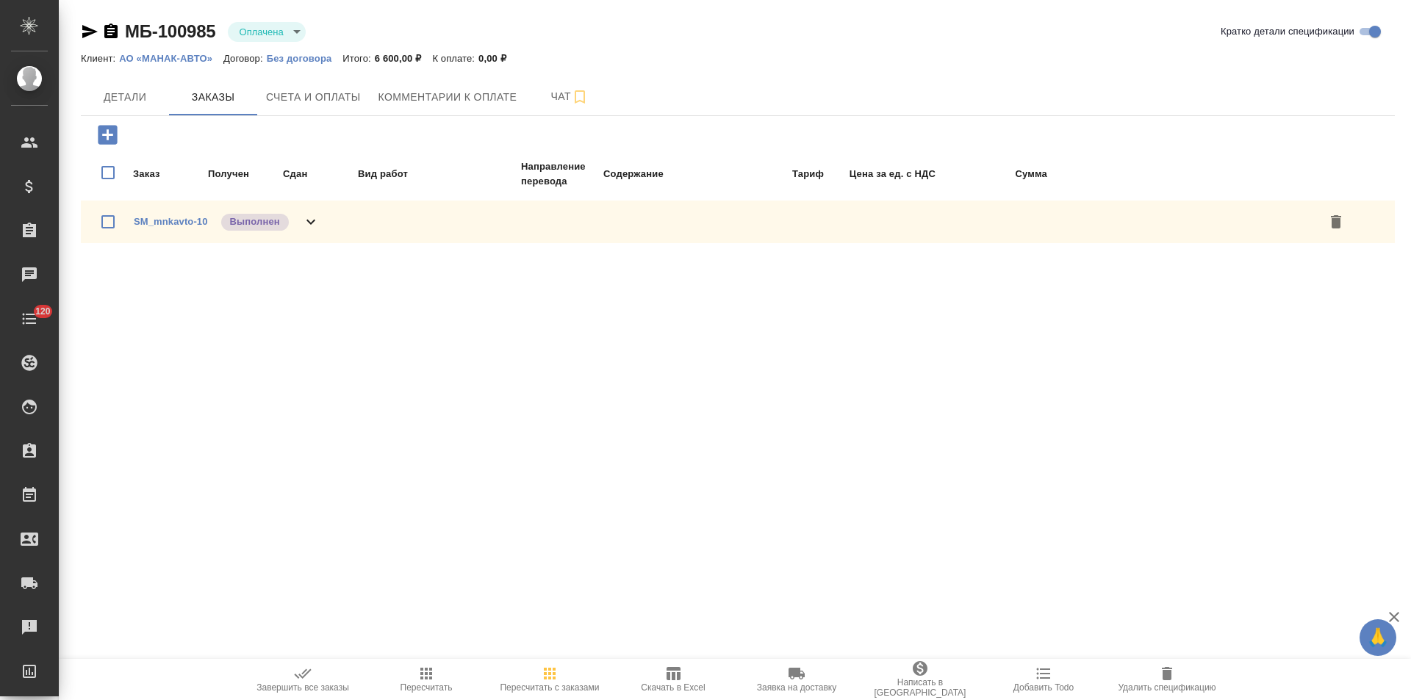
click at [315, 223] on icon at bounding box center [311, 222] width 18 height 18
click at [298, 223] on icon at bounding box center [293, 221] width 18 height 18
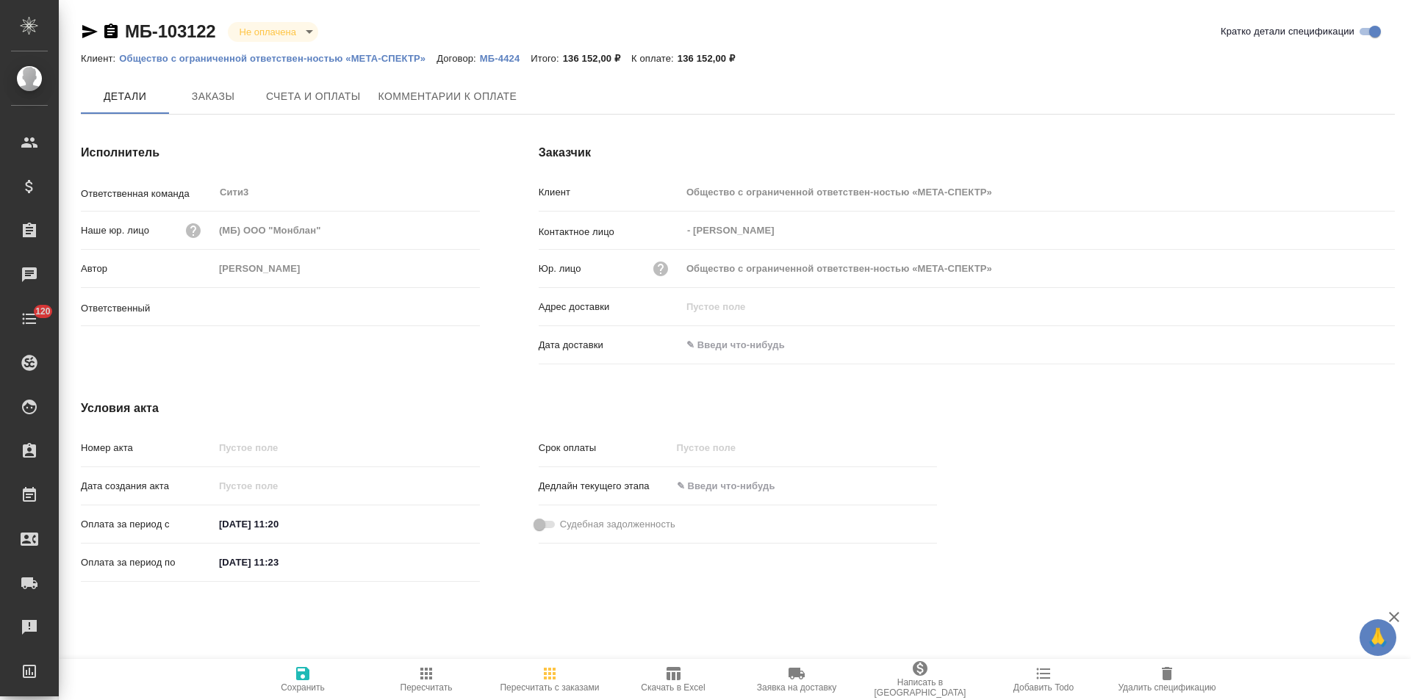
type input "[PERSON_NAME]"
click at [503, 57] on p "МБ-4424" at bounding box center [505, 58] width 51 height 11
click at [265, 56] on p "Общество с ограниченной ответствен-ностью «МЕТА-СПЕКТР»" at bounding box center [277, 58] width 317 height 11
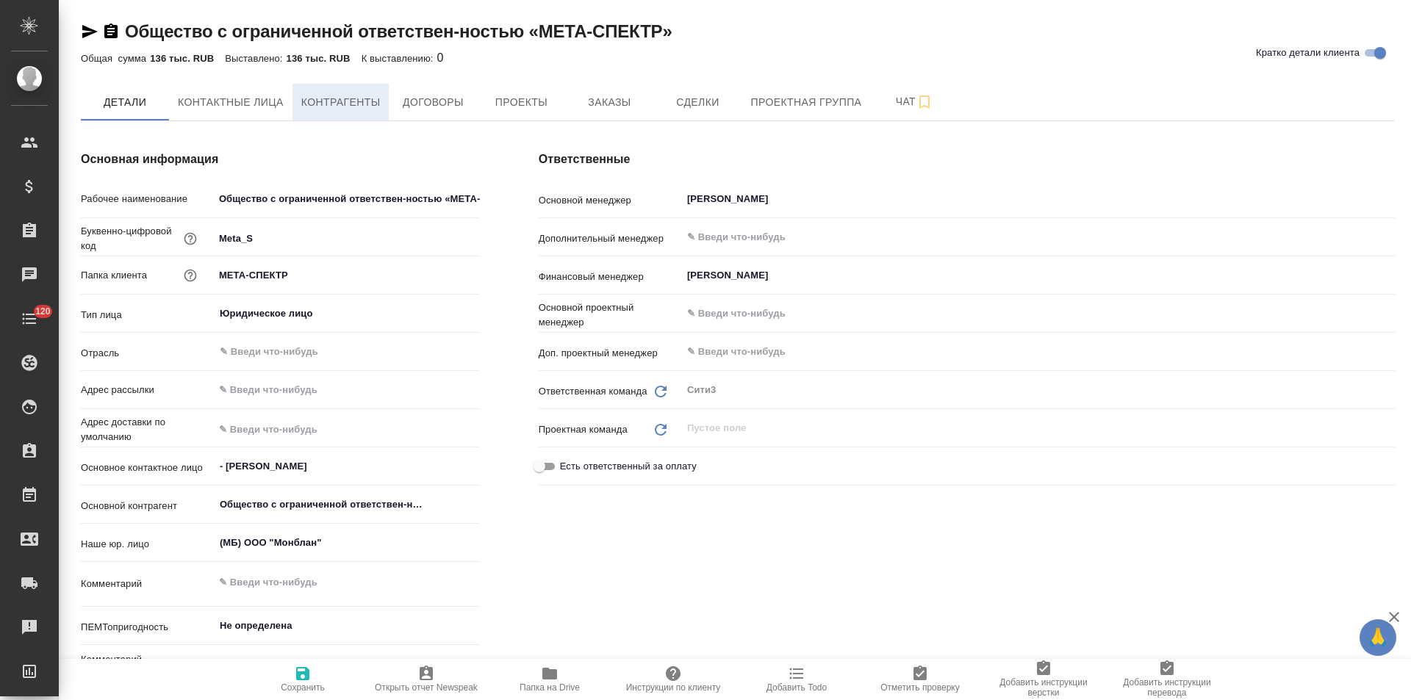
click at [330, 99] on span "Контрагенты" at bounding box center [340, 102] width 79 height 18
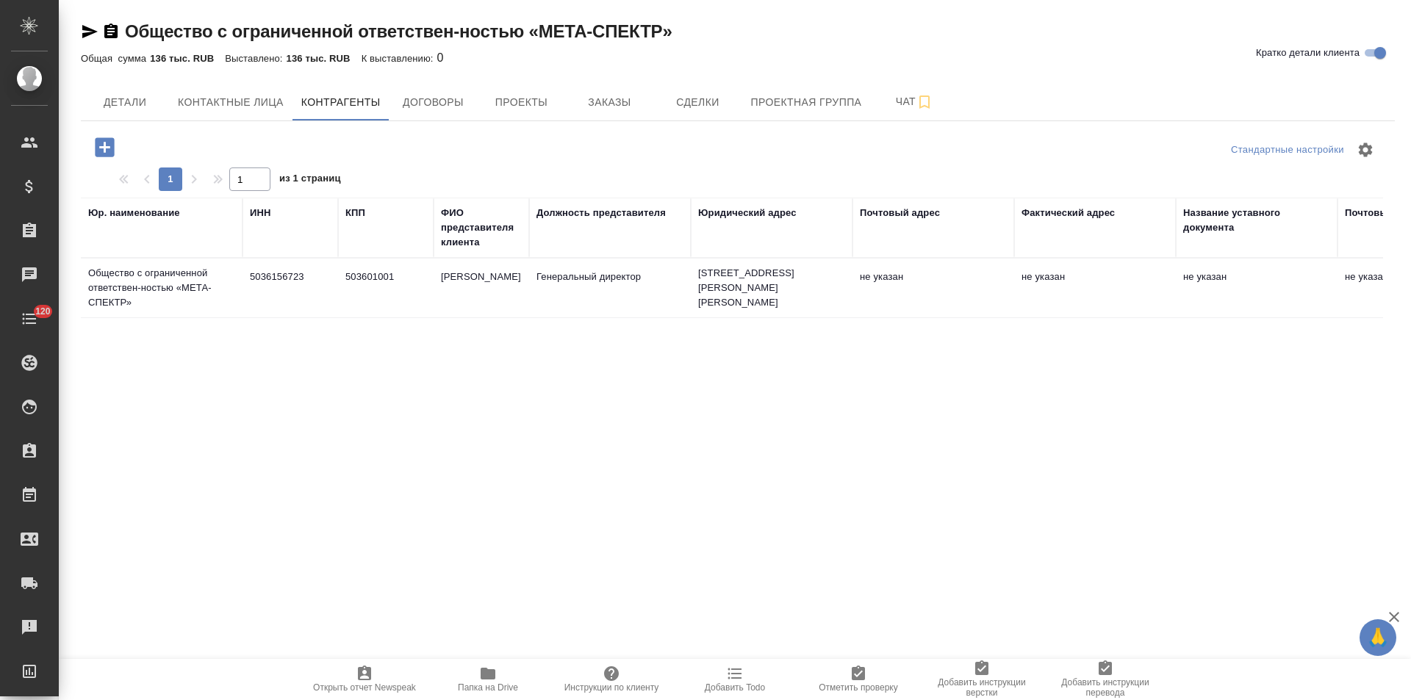
click at [351, 292] on td "503601001" at bounding box center [386, 287] width 96 height 51
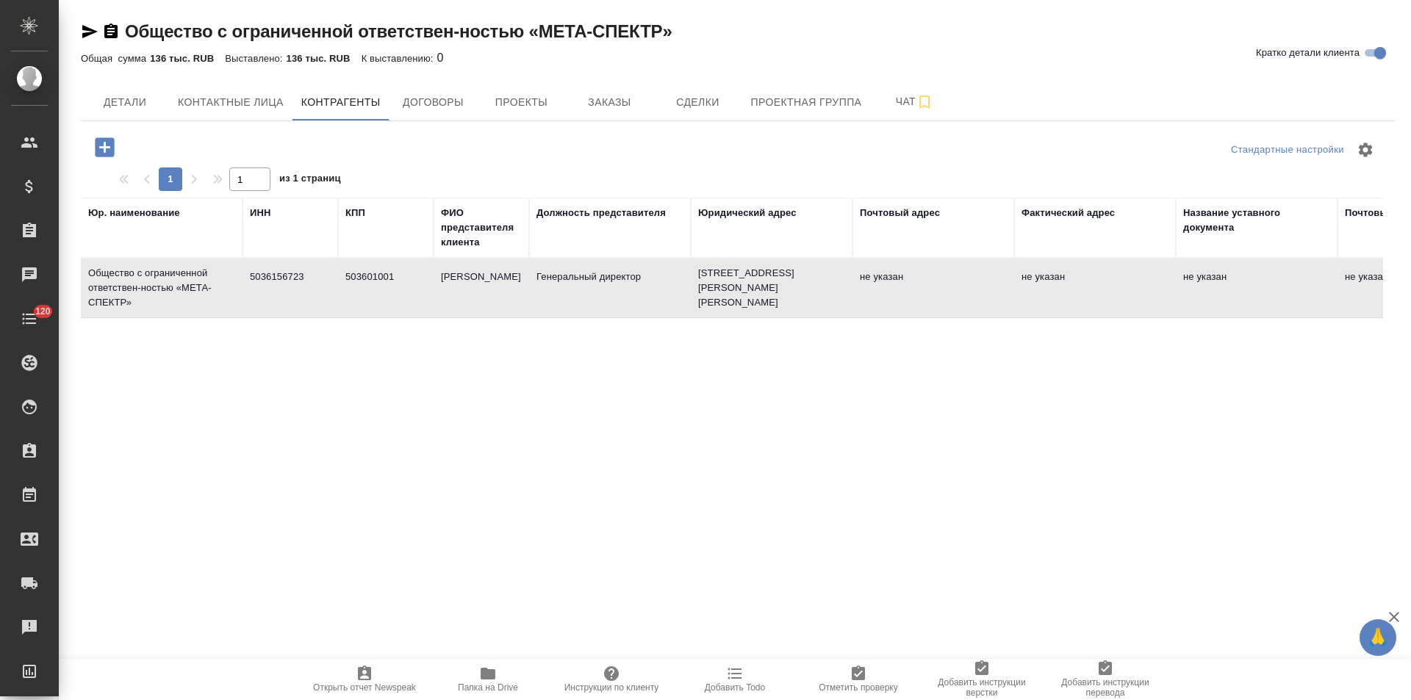
click at [351, 292] on td "503601001" at bounding box center [386, 287] width 96 height 51
type textarea "Общество с ограниченной ответствен-ностью «МЕТА-СПЕКТР»"
type input "5036156723"
type input "503601001"
type input "Севостьянов Максим Владимирович"
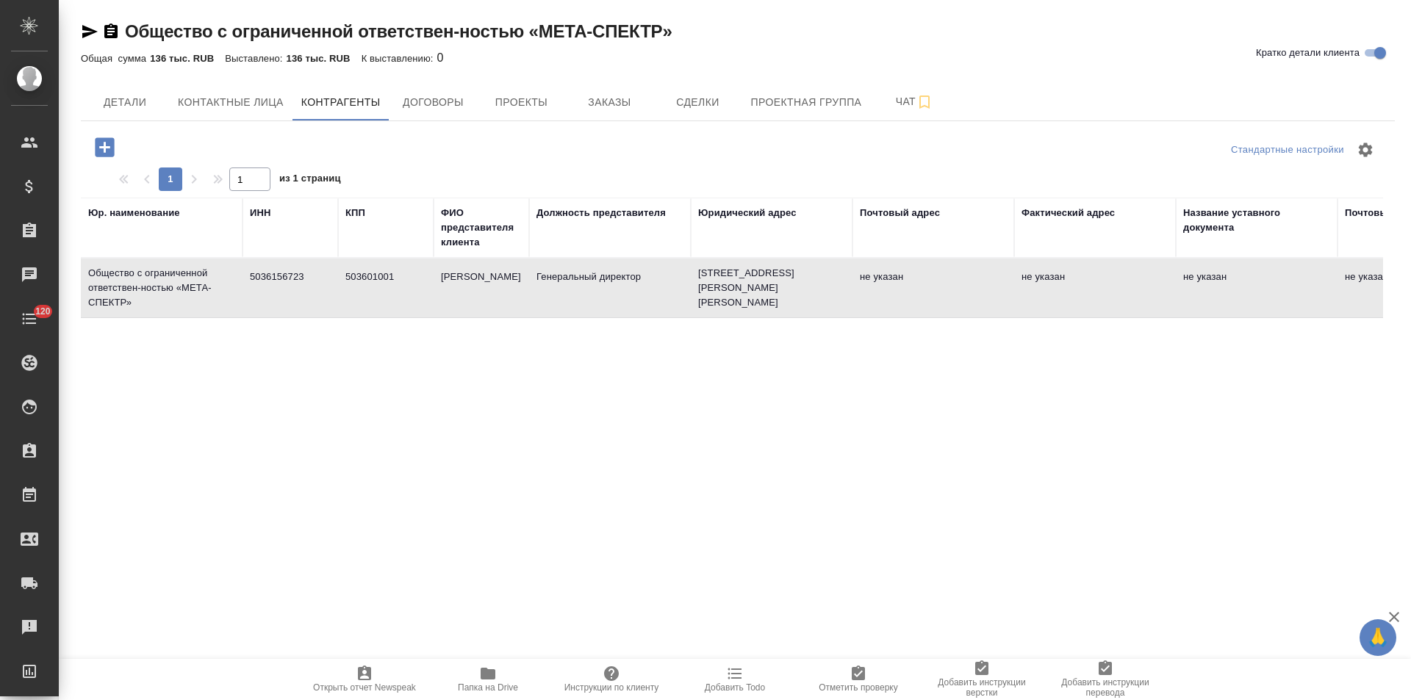
type input "Генеральный директор"
type textarea "142103, Московская обл, Подольск г, ул. Рощинская, дом № 14, помещение 14"
type input "АО «ТБАНК» г.Москва"
type input "40702810610001862549"
type input "044525974"
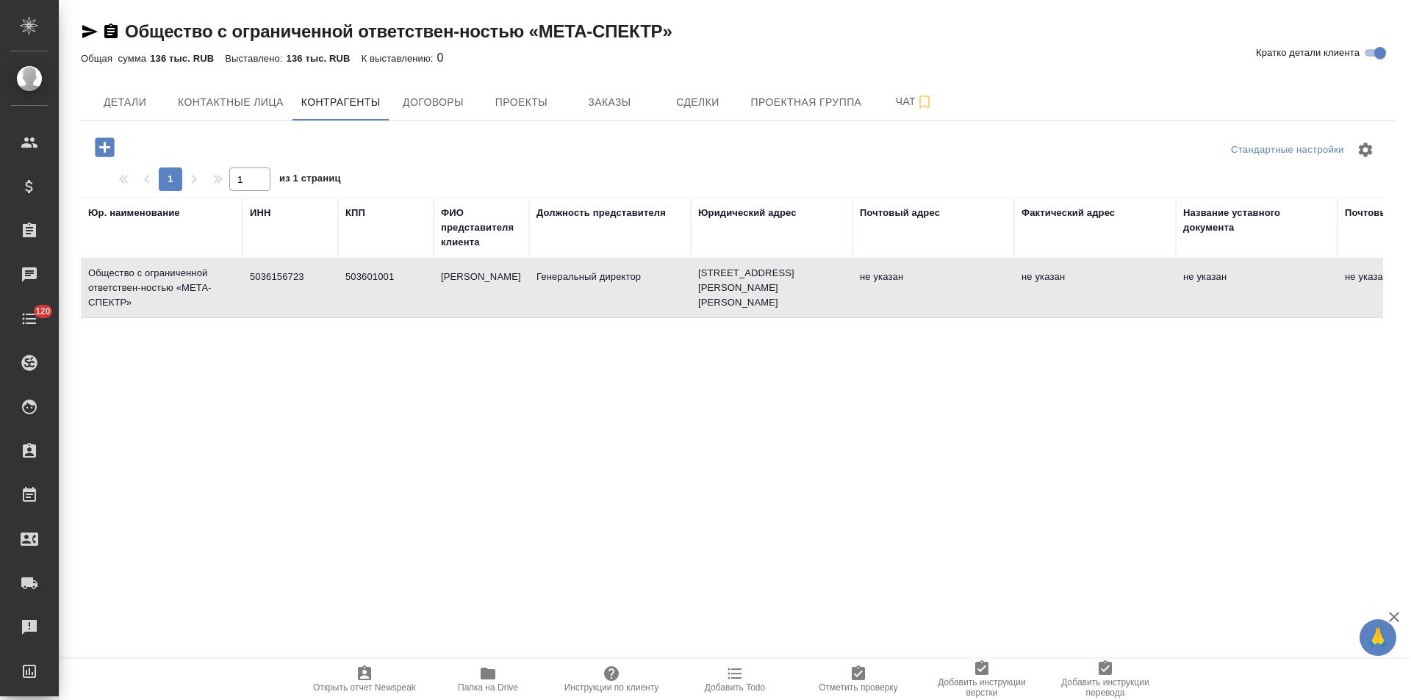
type input "30101810145250000974"
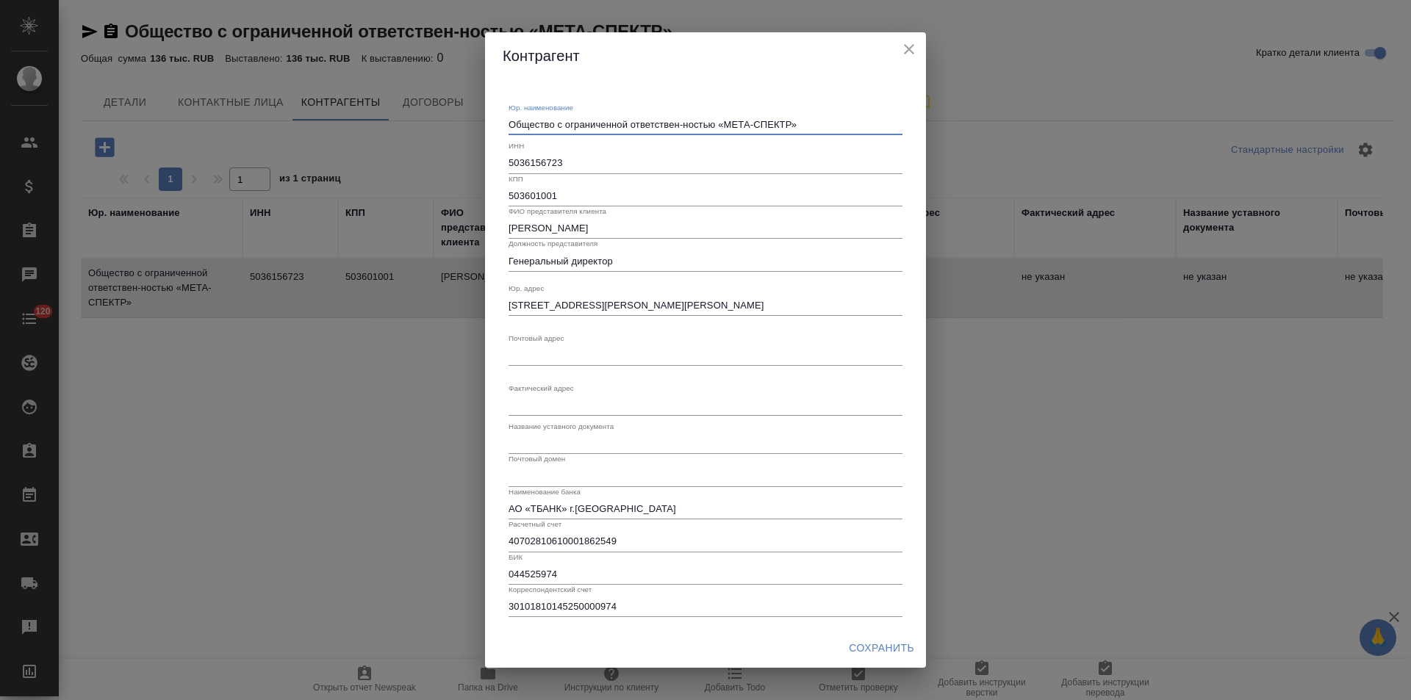
drag, startPoint x: 714, startPoint y: 127, endPoint x: 406, endPoint y: 120, distance: 308.0
click at [406, 120] on div "Контрагент Юр. наименование Общество с ограниченной ответствен-ностью «МЕТА-СПЕ…" at bounding box center [705, 350] width 1411 height 700
type textarea "ООО «МЕТА-СПЕКТР»"
click at [910, 653] on span "Сохранить" at bounding box center [881, 648] width 65 height 18
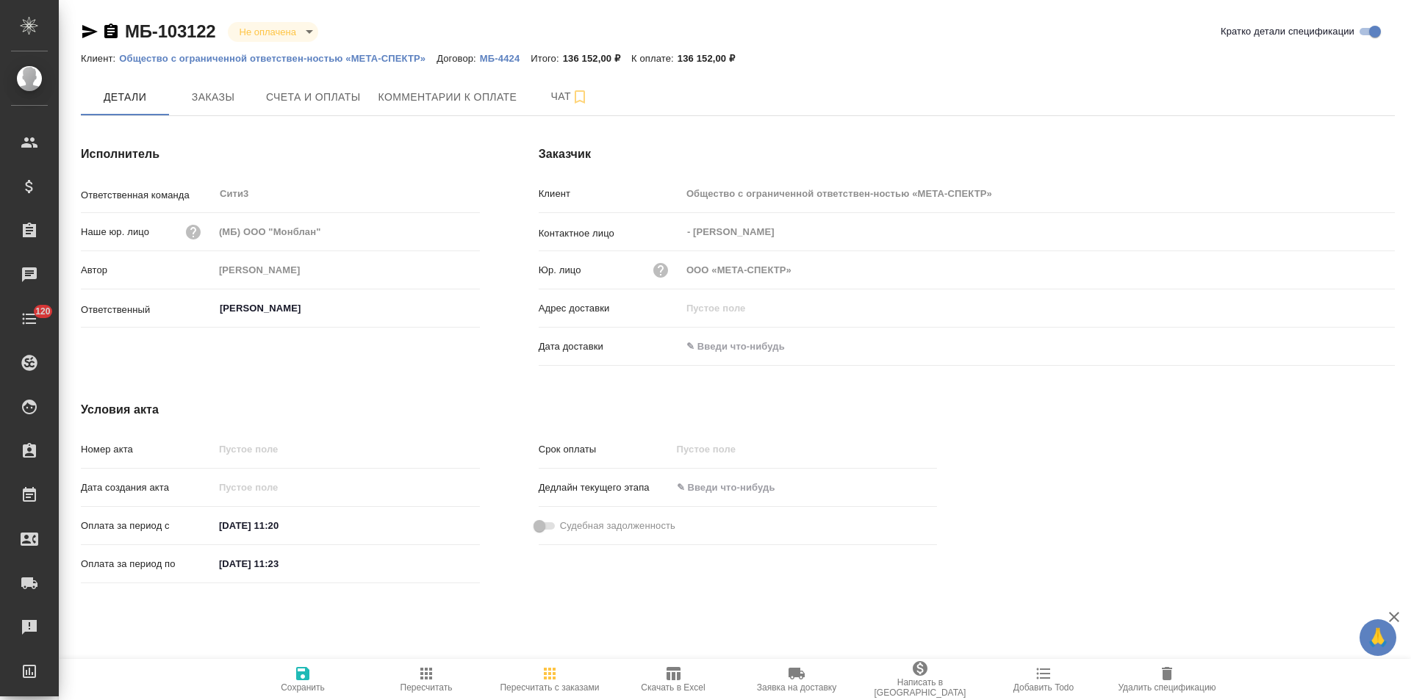
click at [239, 56] on p "Общество с ограниченной ответствен-ностью «МЕТА-СПЕКТР»" at bounding box center [277, 58] width 317 height 11
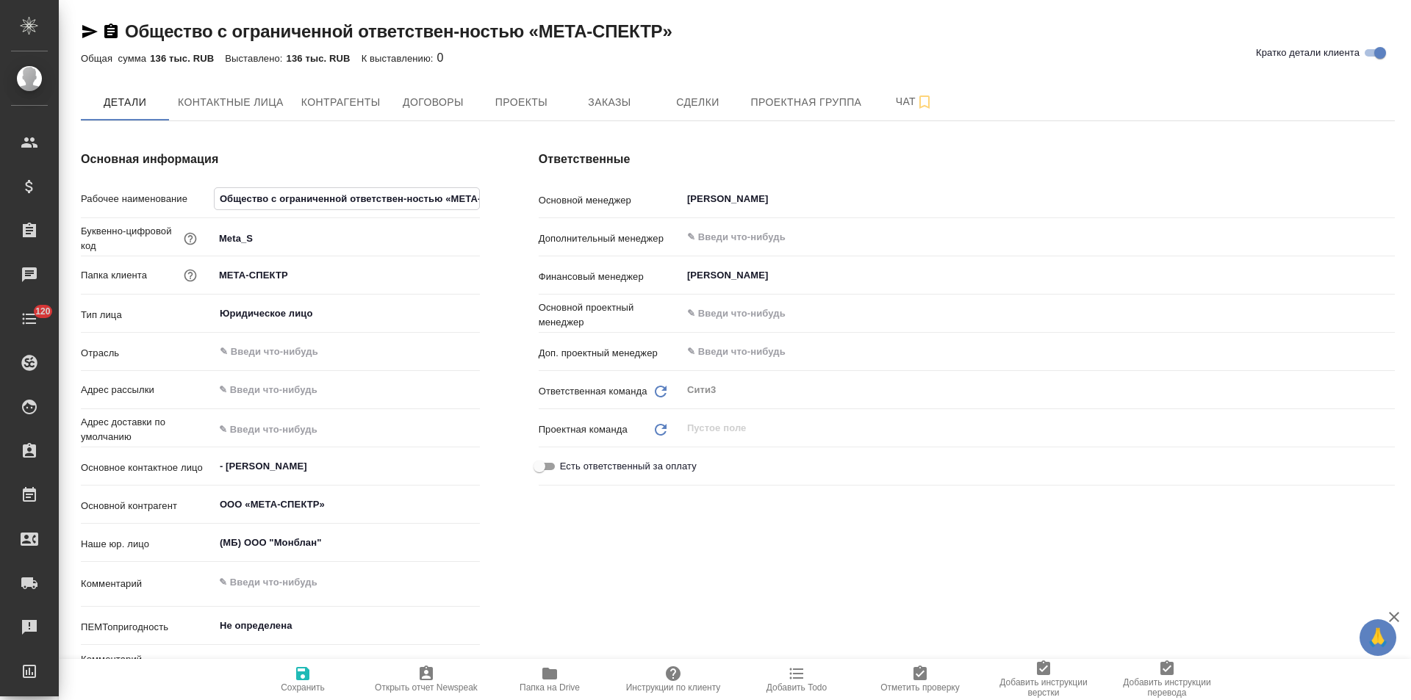
drag, startPoint x: 441, startPoint y: 197, endPoint x: 149, endPoint y: 181, distance: 292.2
click at [149, 181] on div "Основная информация Рабочее наименование Общество с ограниченной ответствен-нос…" at bounding box center [280, 423] width 458 height 604
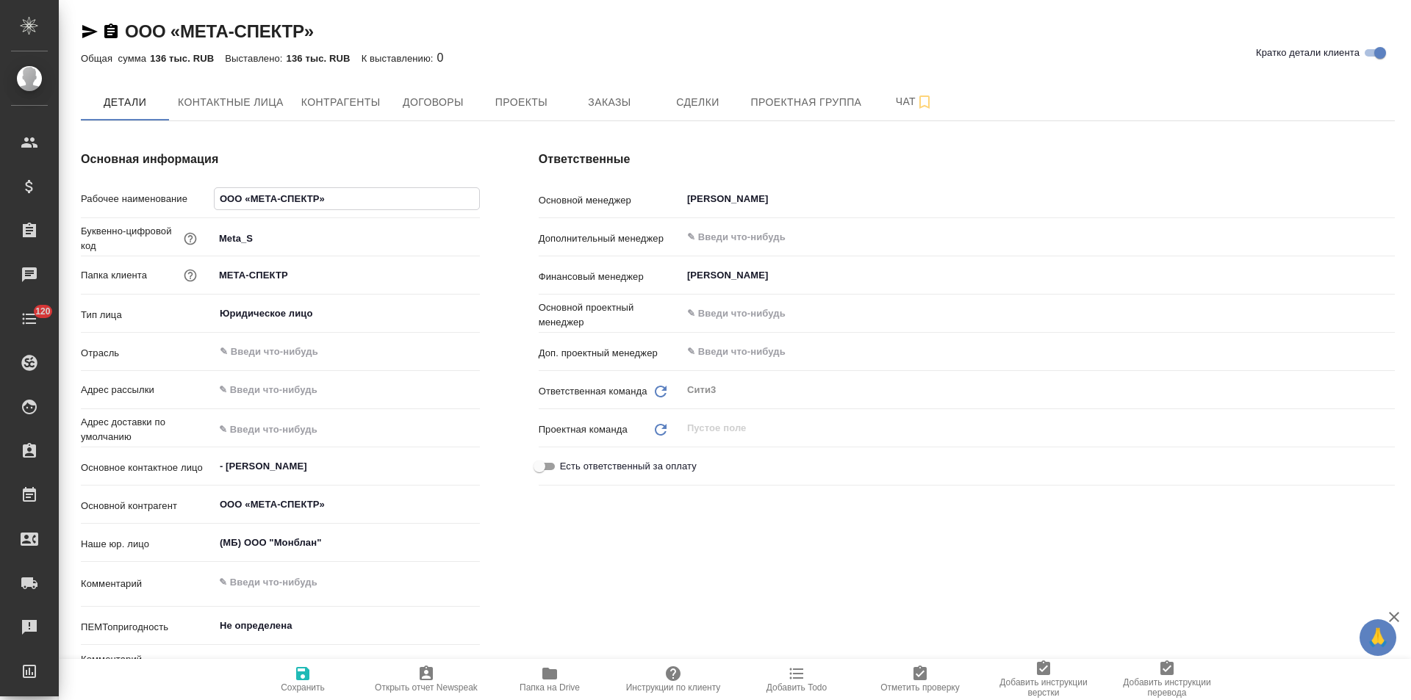
click at [306, 673] on icon "button" at bounding box center [302, 673] width 13 height 13
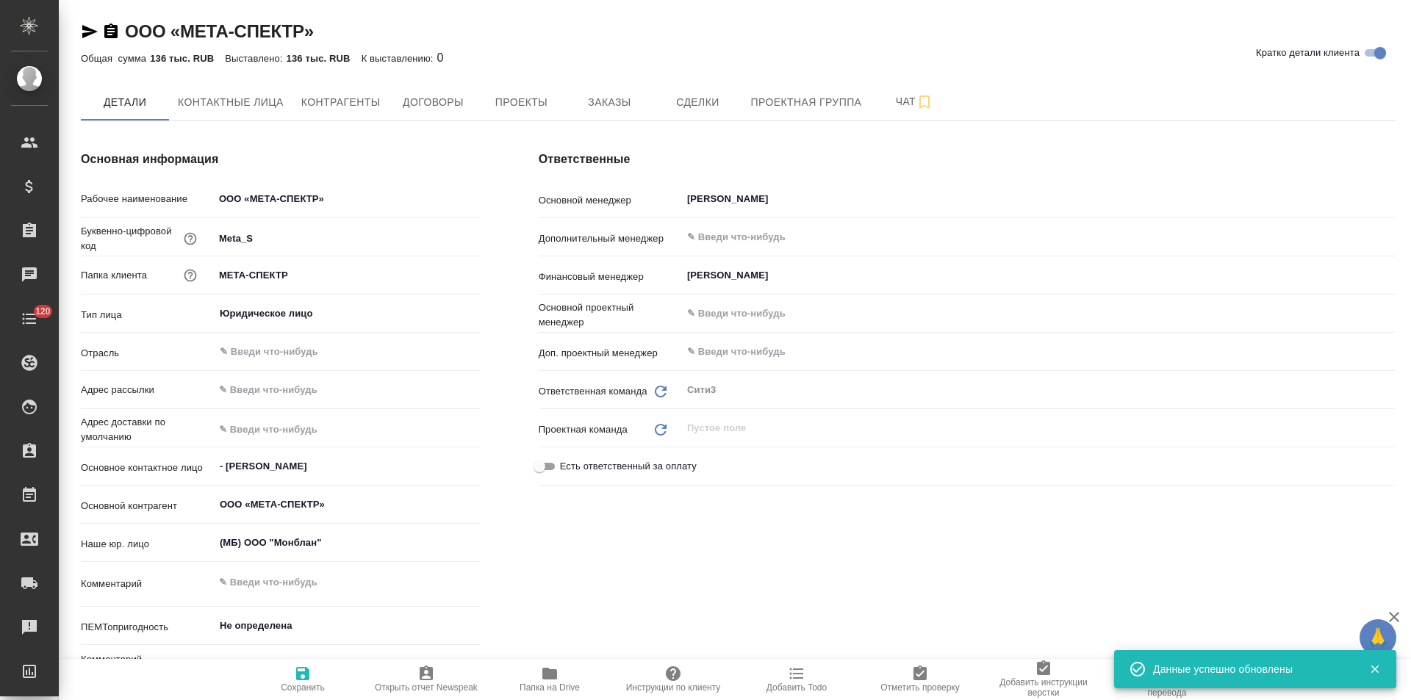
type input "ООО «МЕТА-СПЕКТР»"
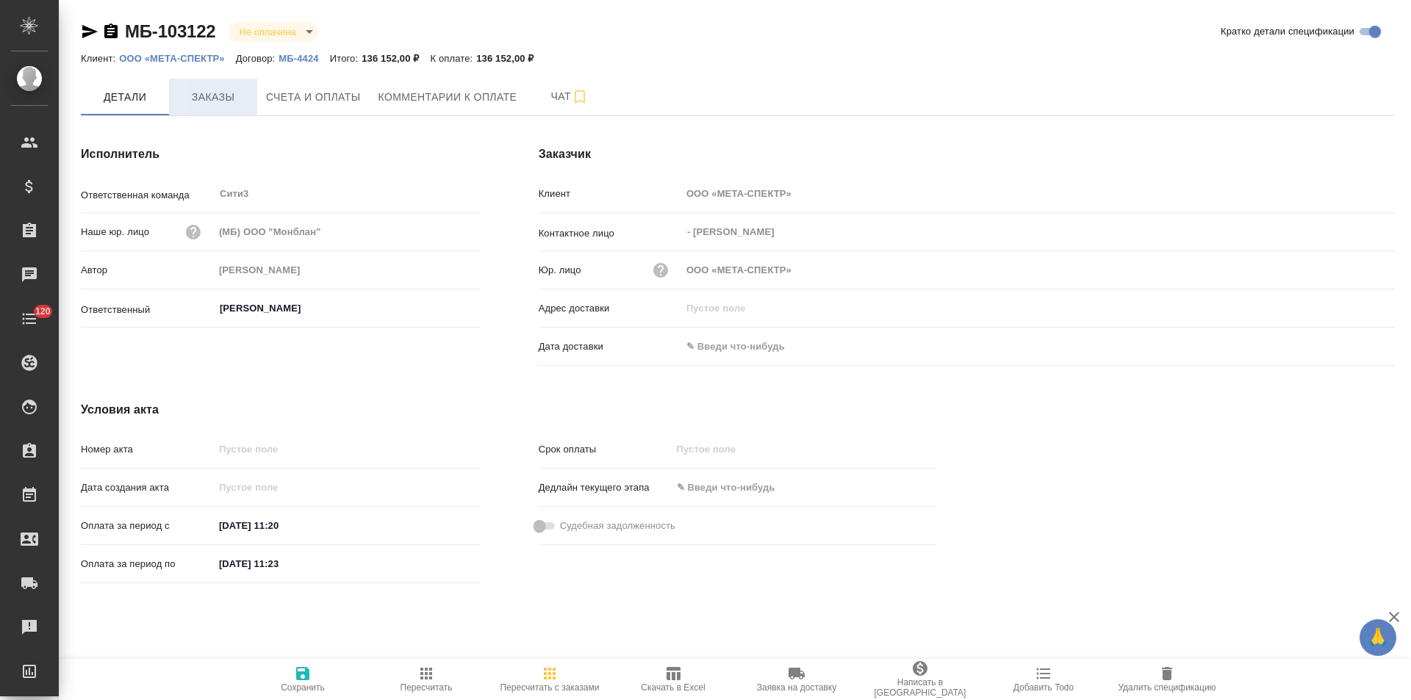
click at [211, 102] on span "Заказы" at bounding box center [213, 97] width 71 height 18
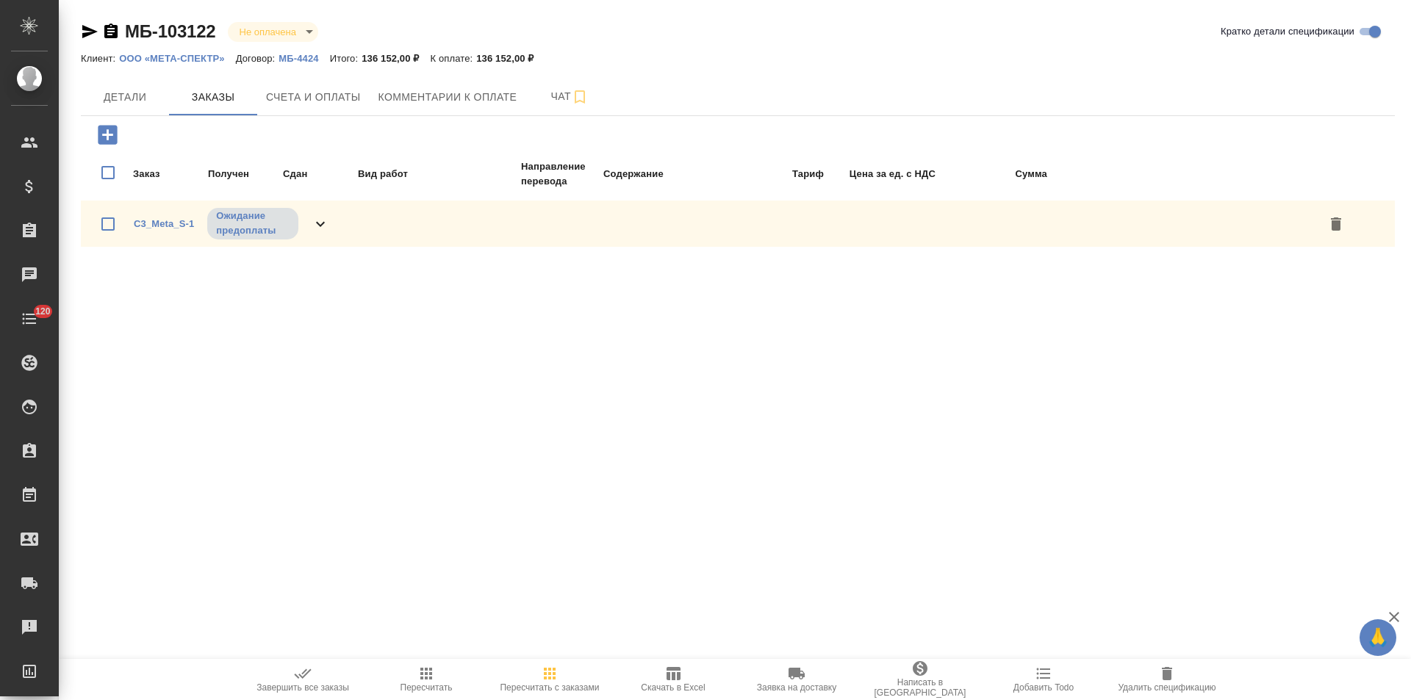
click at [312, 218] on icon at bounding box center [321, 224] width 18 height 18
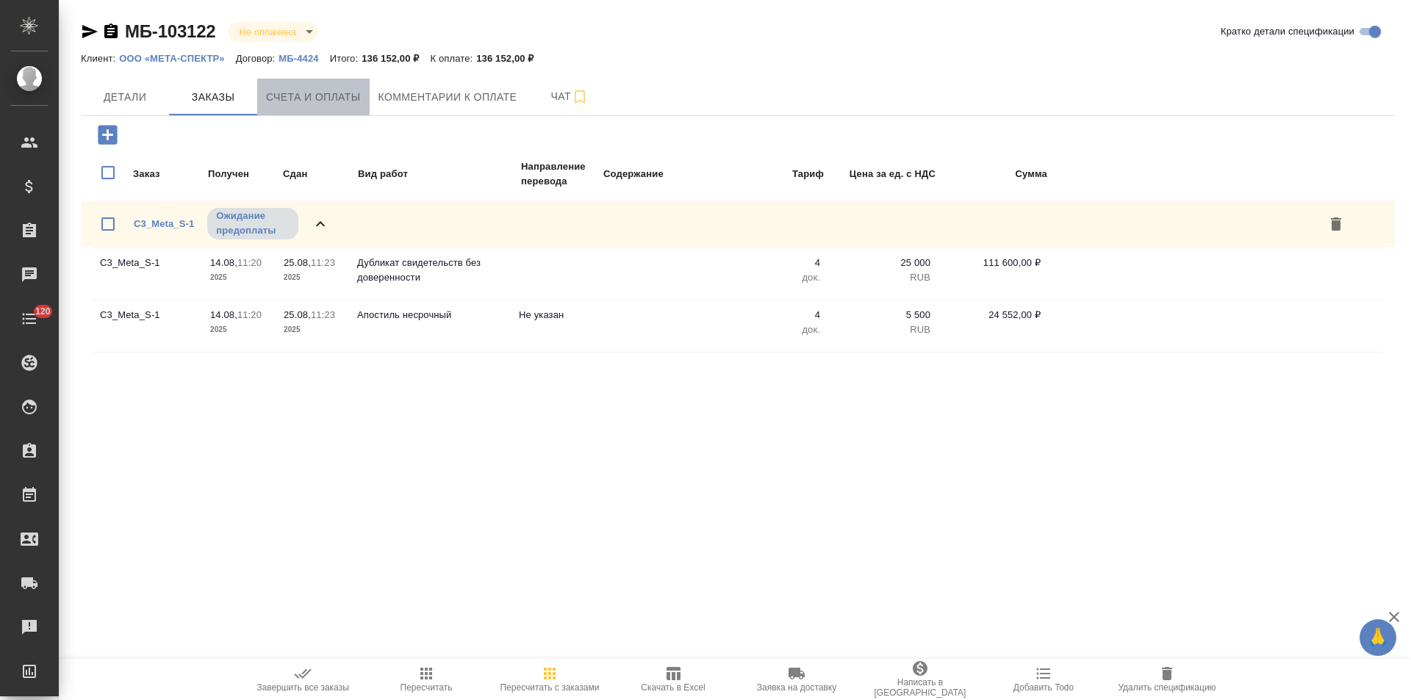
click at [342, 102] on span "Счета и оплаты" at bounding box center [313, 97] width 95 height 18
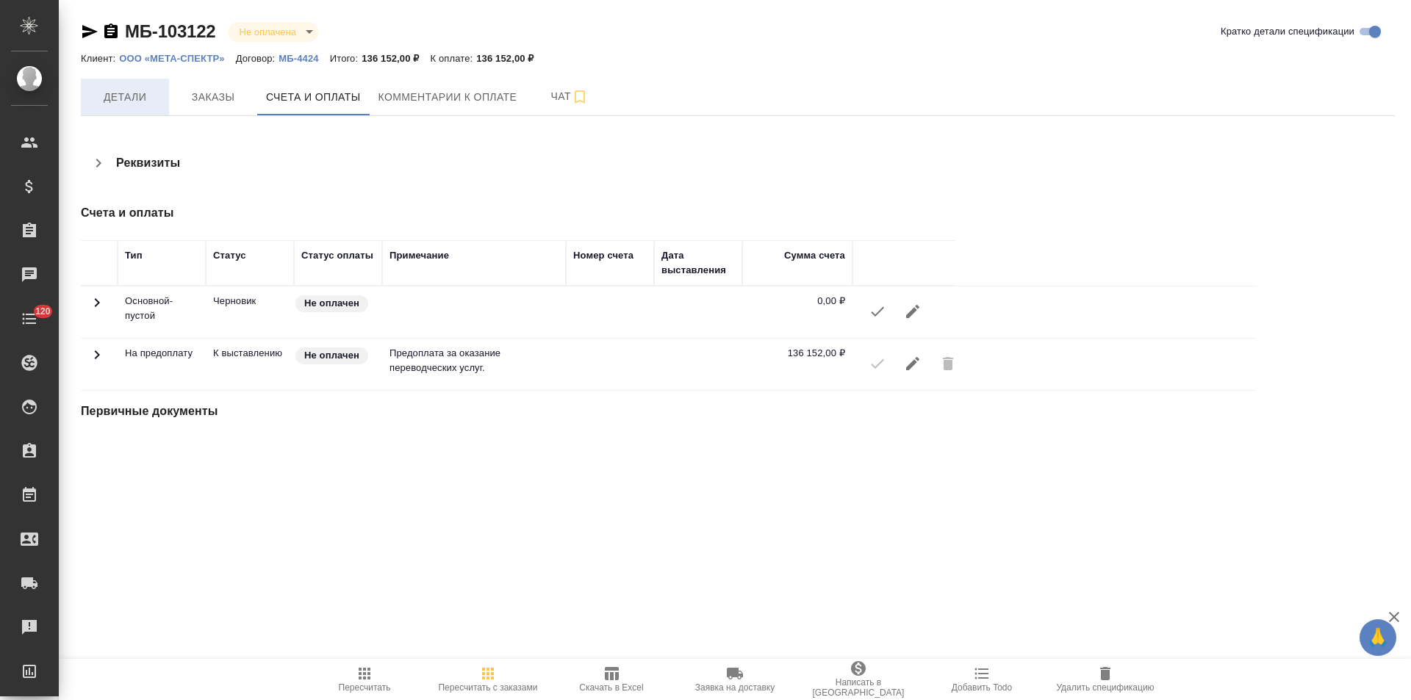
click at [146, 103] on span "Детали" at bounding box center [125, 97] width 71 height 18
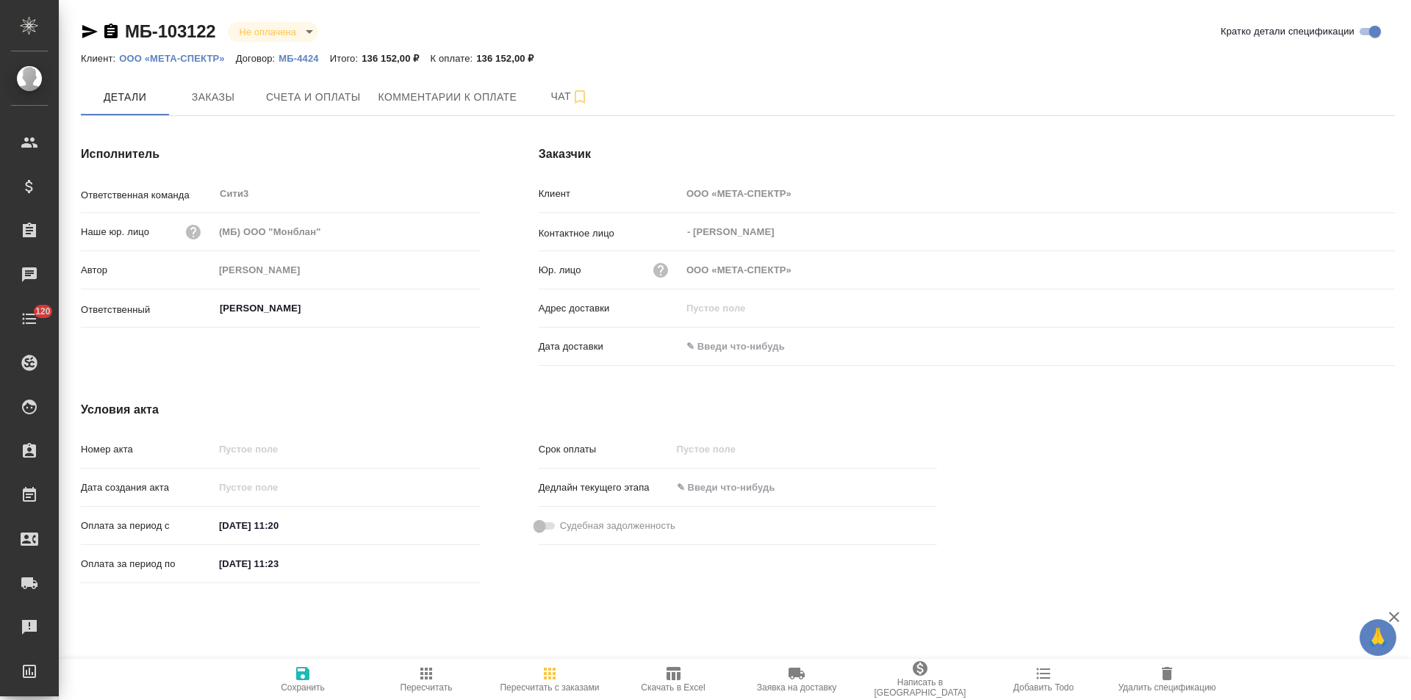
click at [692, 684] on span "Скачать в Excel" at bounding box center [673, 688] width 64 height 10
click at [111, 32] on icon "button" at bounding box center [110, 31] width 13 height 15
click at [302, 101] on span "Счета и оплаты" at bounding box center [313, 97] width 95 height 18
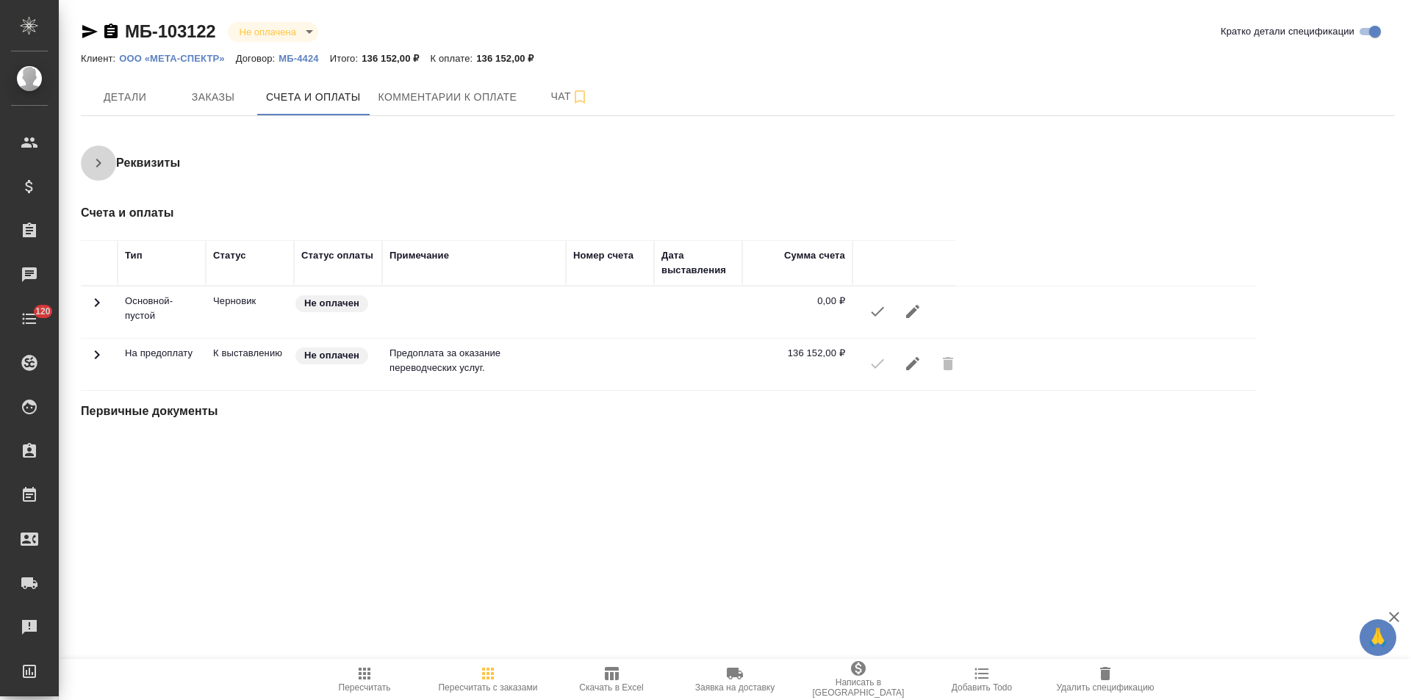
click at [105, 167] on icon "button" at bounding box center [99, 163] width 18 height 18
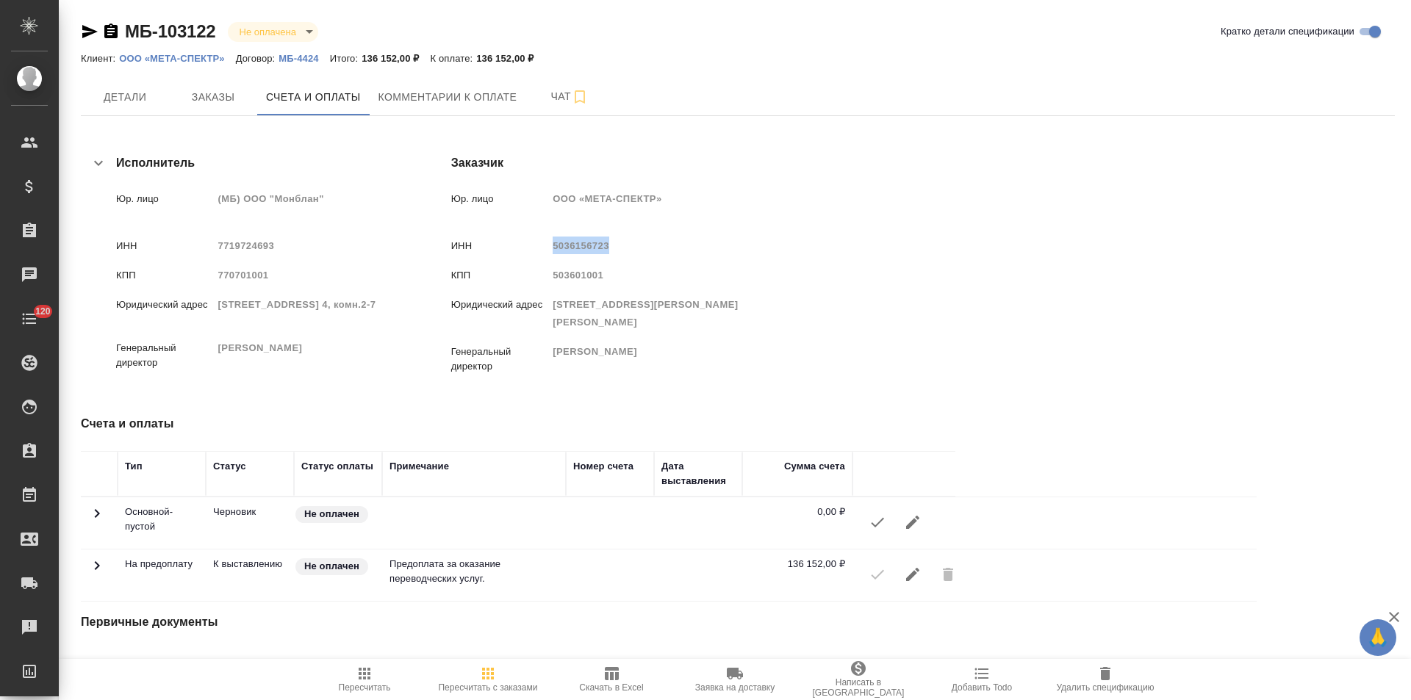
drag, startPoint x: 740, startPoint y: 243, endPoint x: 687, endPoint y: 248, distance: 53.2
click at [609, 248] on span "5036156723" at bounding box center [581, 245] width 57 height 11
copy span "5036156723"
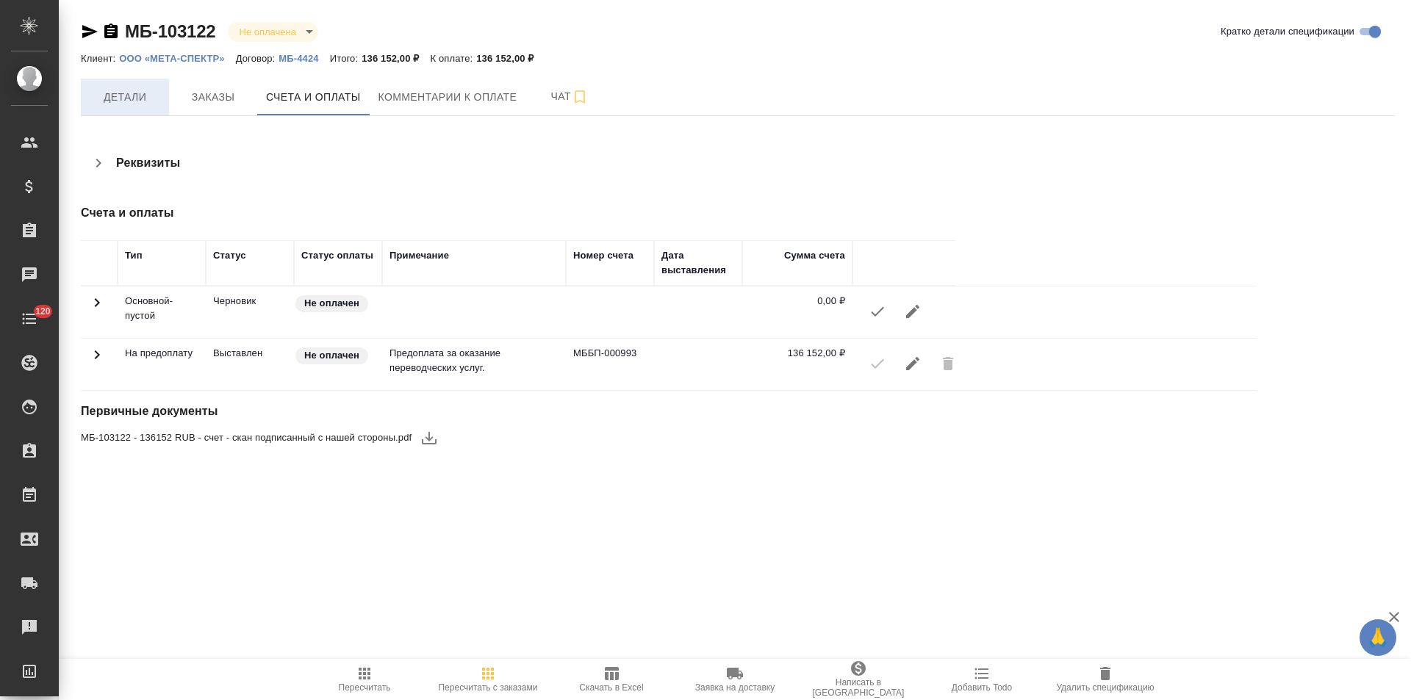
click at [150, 105] on span "Детали" at bounding box center [125, 97] width 71 height 18
